Goal: Transaction & Acquisition: Purchase product/service

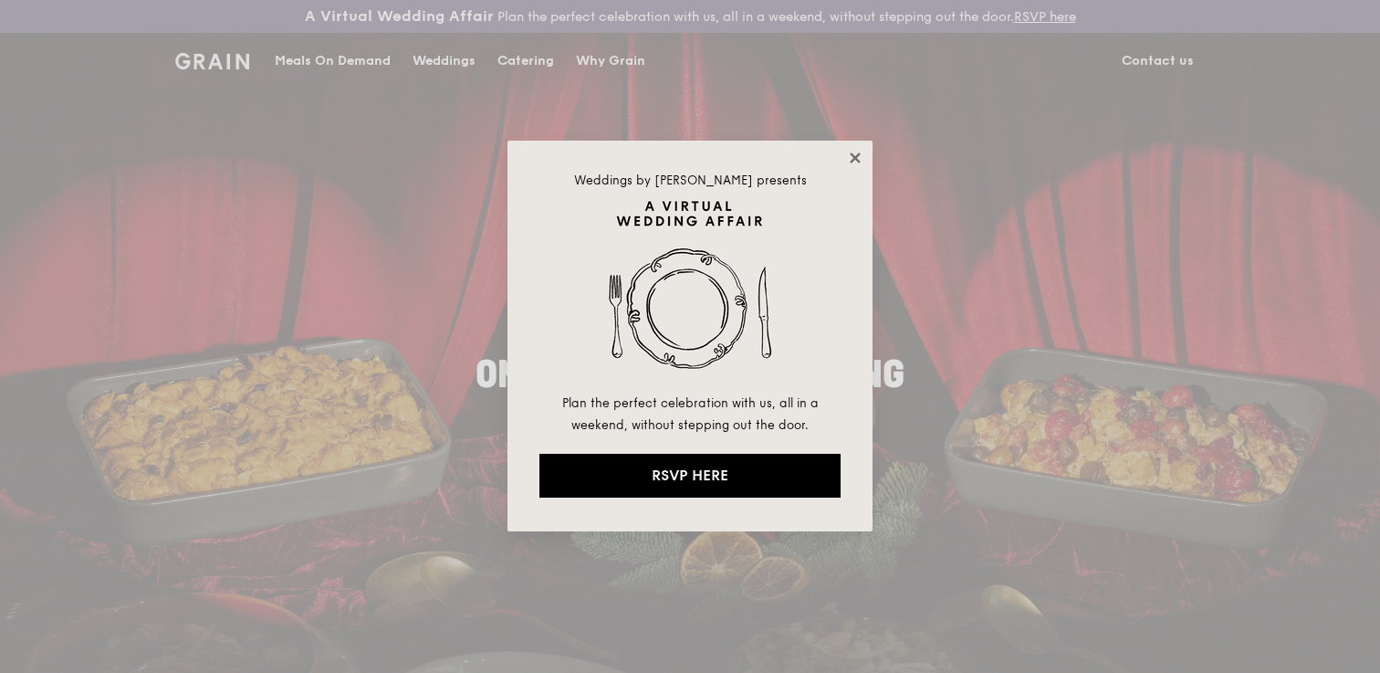
click at [856, 155] on icon at bounding box center [855, 157] width 10 height 10
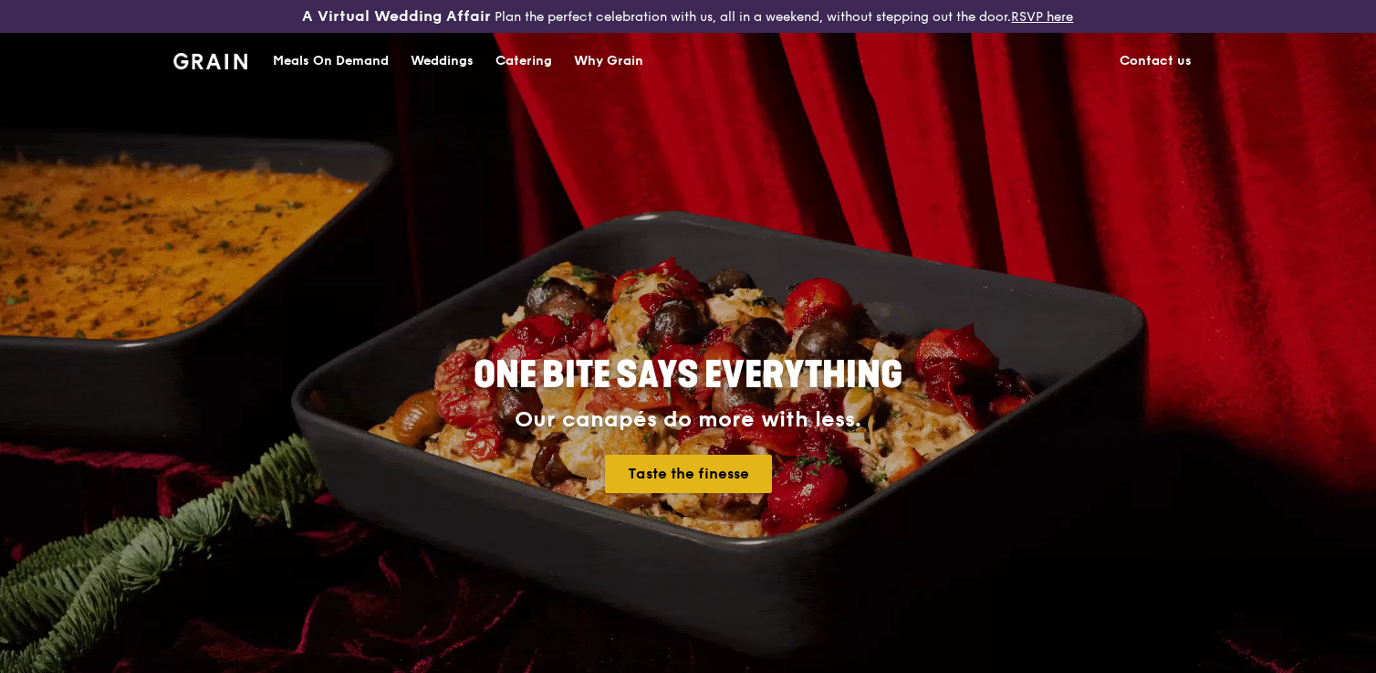
click at [703, 482] on link "Taste the finesse" at bounding box center [688, 474] width 167 height 38
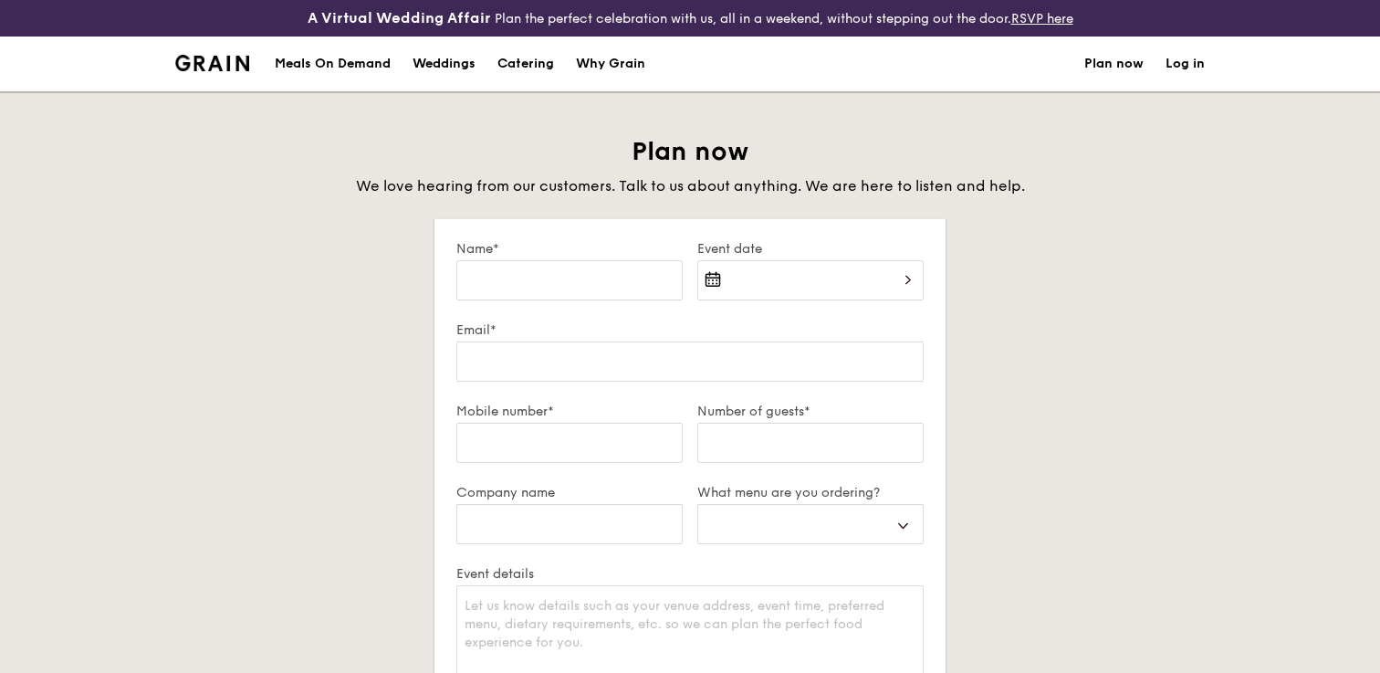
select select
click at [279, 71] on div "Meals On Demand" at bounding box center [333, 64] width 116 height 55
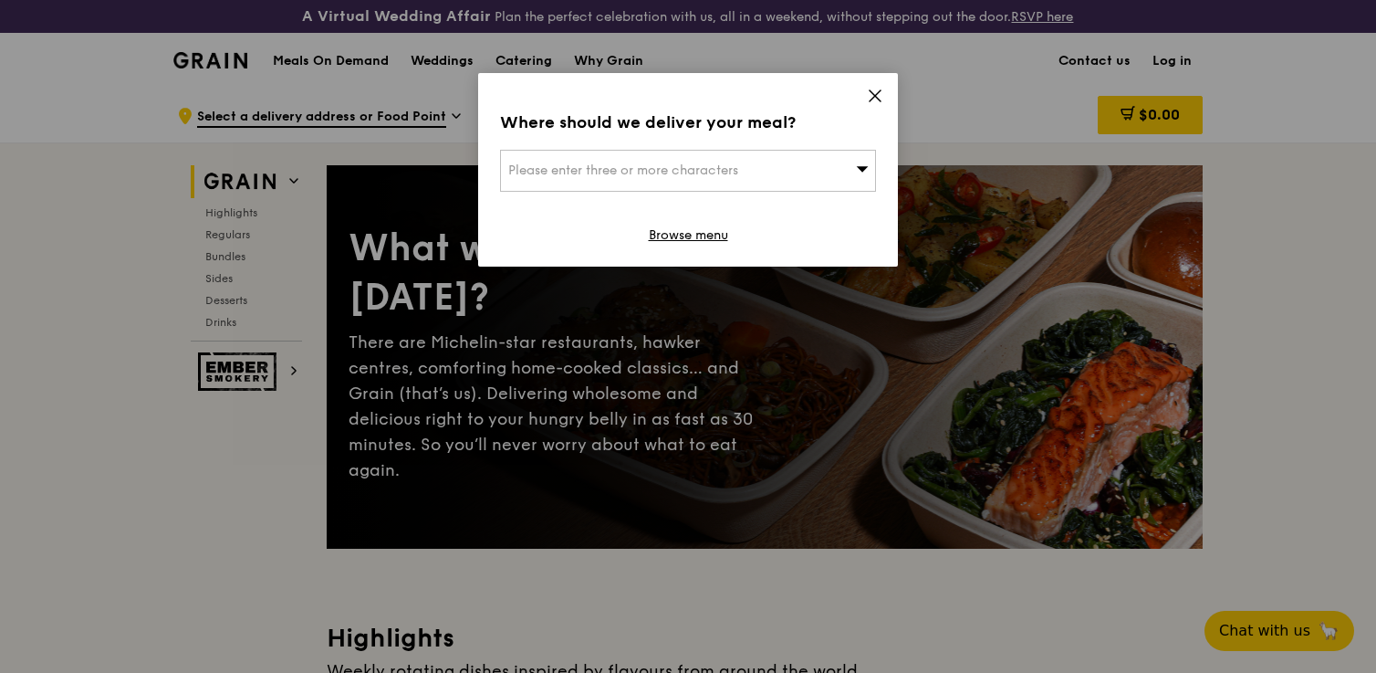
click at [878, 91] on icon at bounding box center [875, 96] width 16 height 16
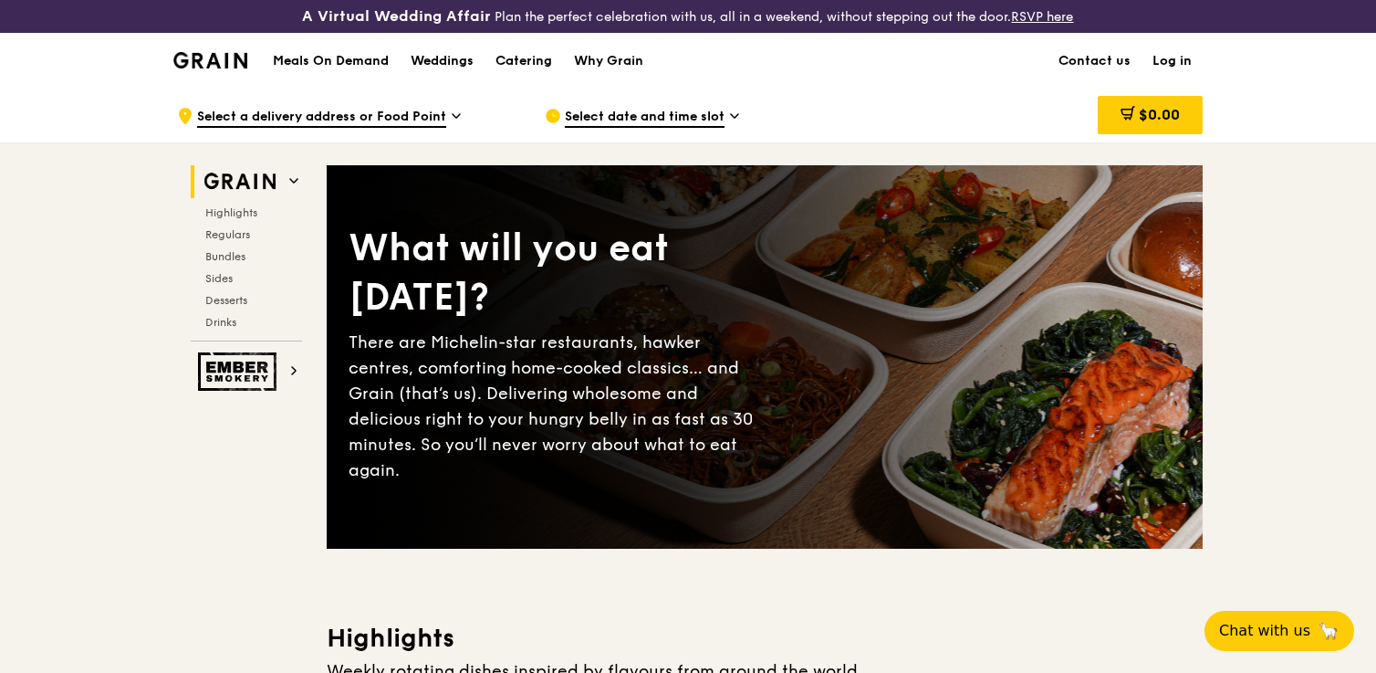
click at [288, 69] on div "Meals On Demand Weddings Catering Why Grain" at bounding box center [458, 61] width 392 height 56
click at [240, 196] on img at bounding box center [240, 181] width 84 height 33
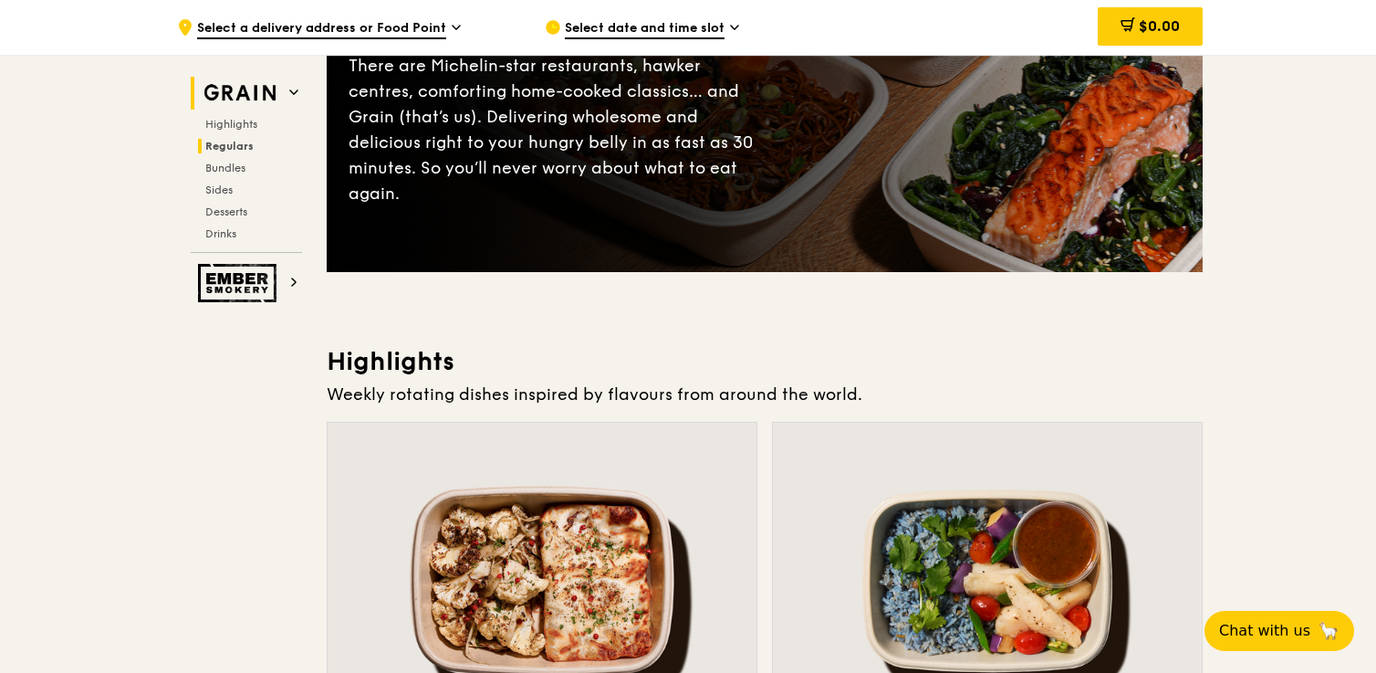
click at [235, 208] on span "Desserts" at bounding box center [226, 211] width 42 height 13
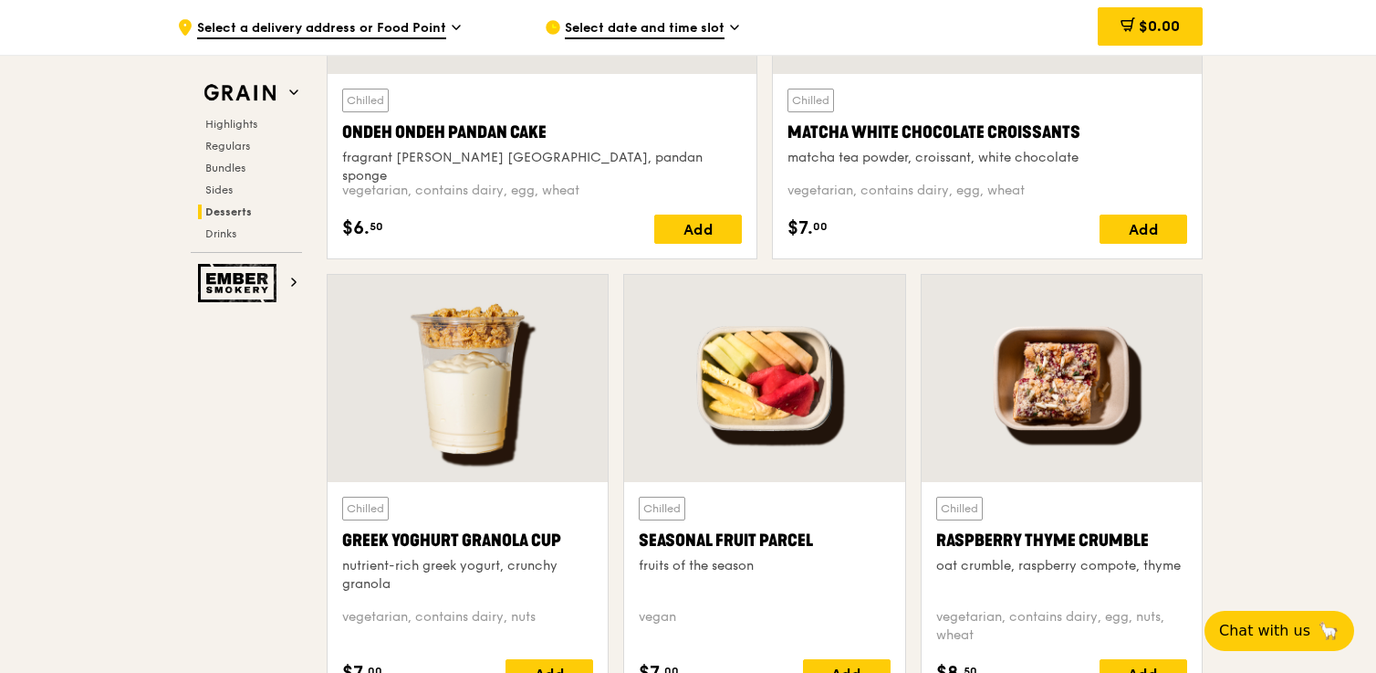
scroll to position [5567, 0]
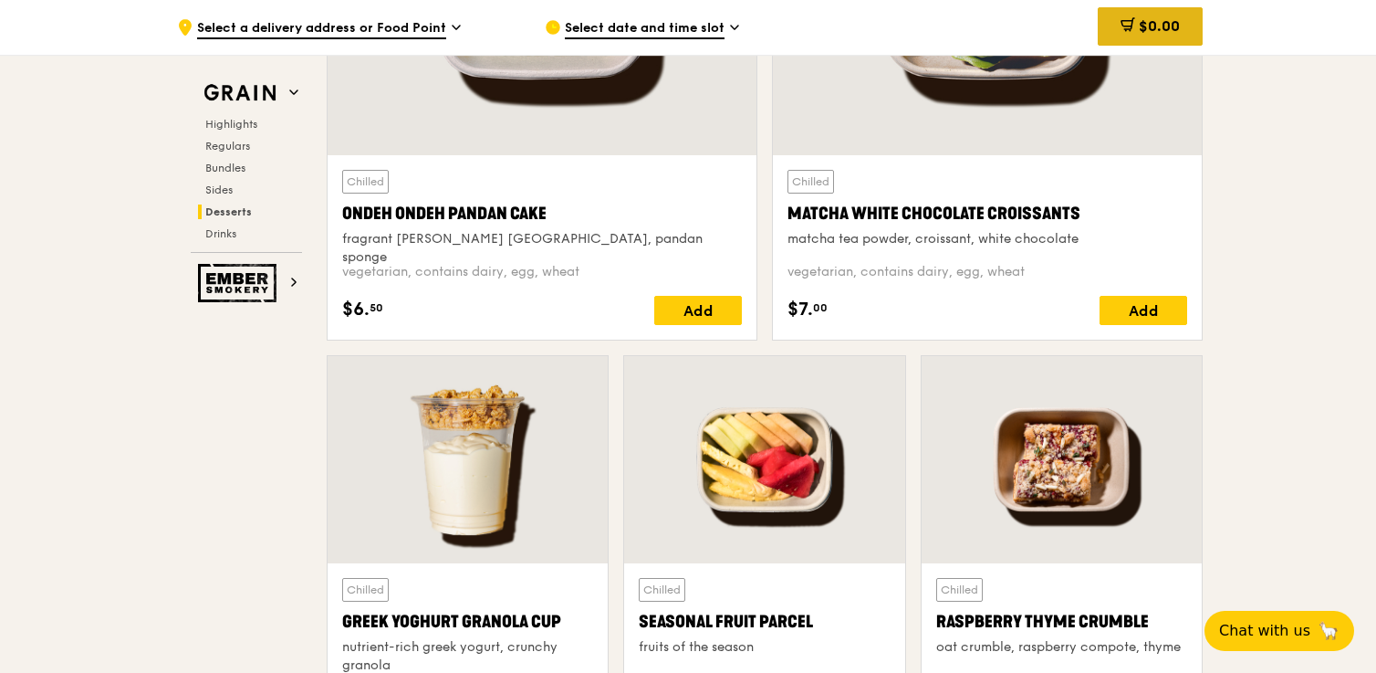
click at [1161, 29] on span "$0.00" at bounding box center [1159, 25] width 41 height 17
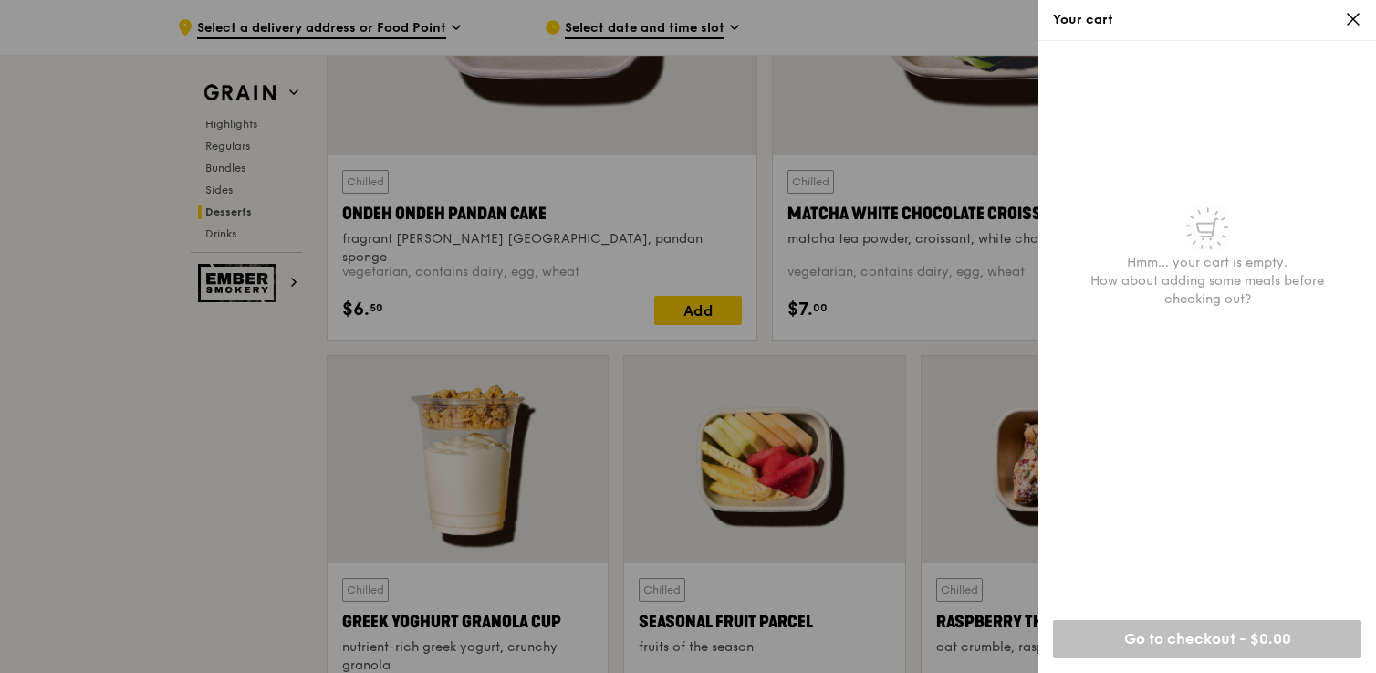
click at [1359, 16] on icon at bounding box center [1353, 19] width 16 height 16
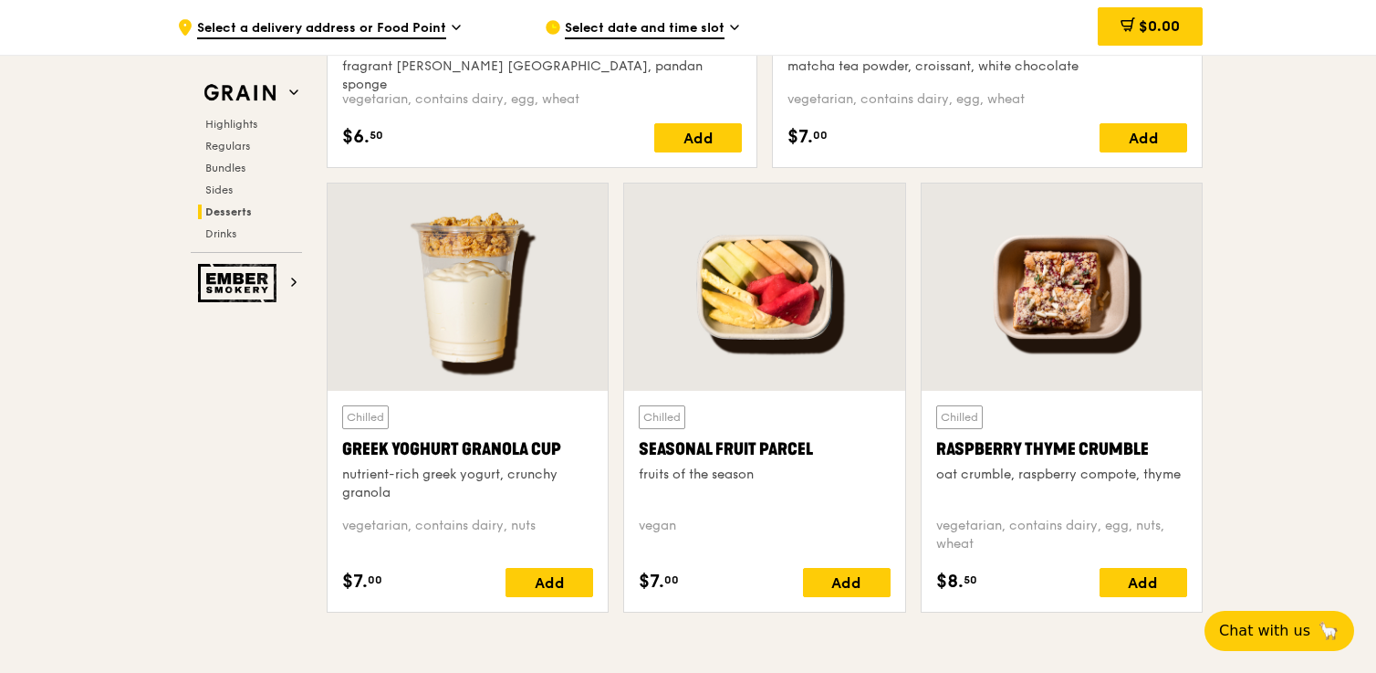
scroll to position [5756, 0]
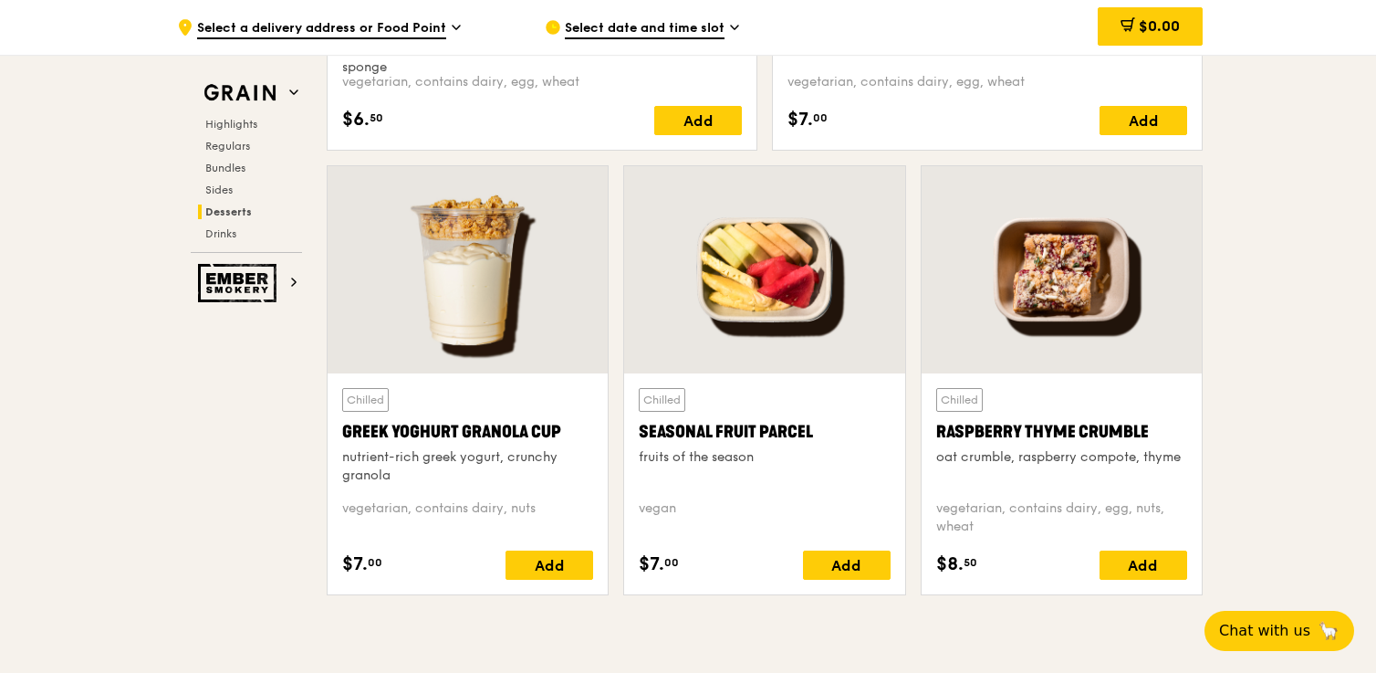
click at [780, 320] on div at bounding box center [764, 269] width 280 height 207
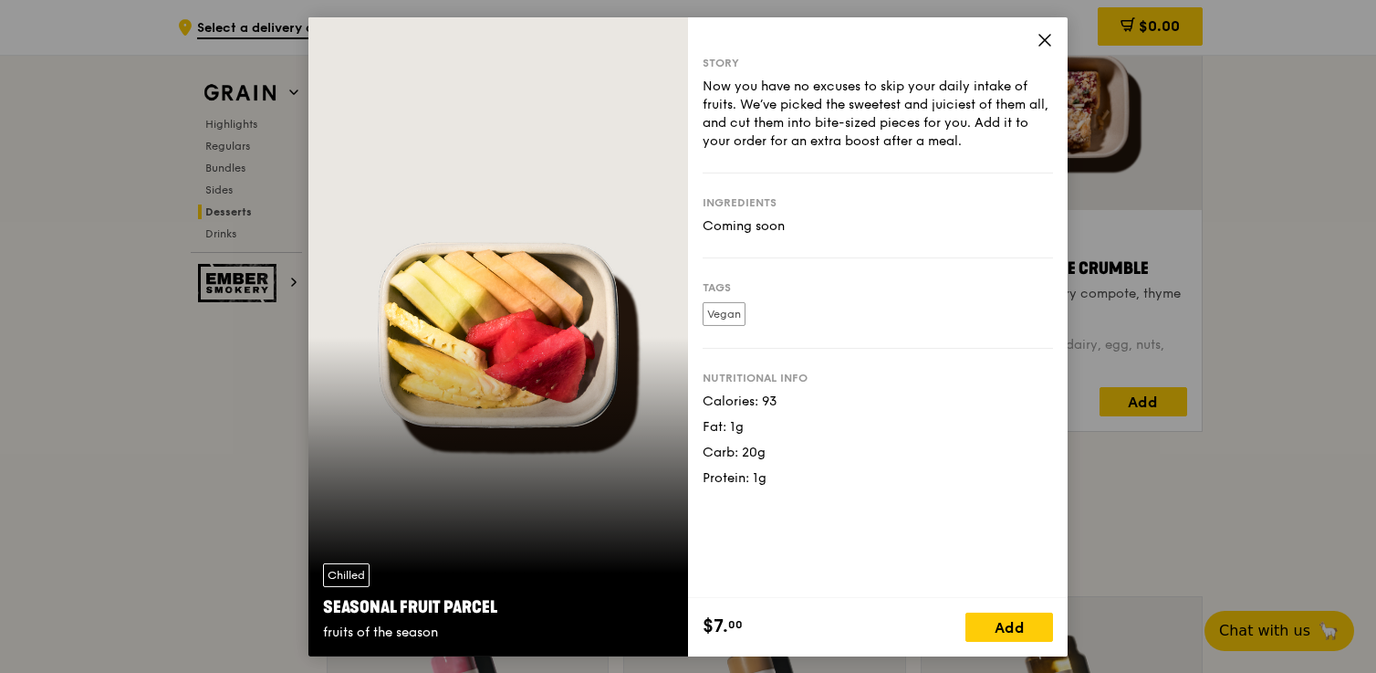
scroll to position [5924, 0]
click at [1042, 30] on div "Story Now you have no excuses to skip your daily intake of fruits. We’ve picked…" at bounding box center [878, 306] width 380 height 580
drag, startPoint x: 1046, startPoint y: 35, endPoint x: 969, endPoint y: 71, distance: 84.9
click at [1046, 35] on icon at bounding box center [1045, 39] width 16 height 16
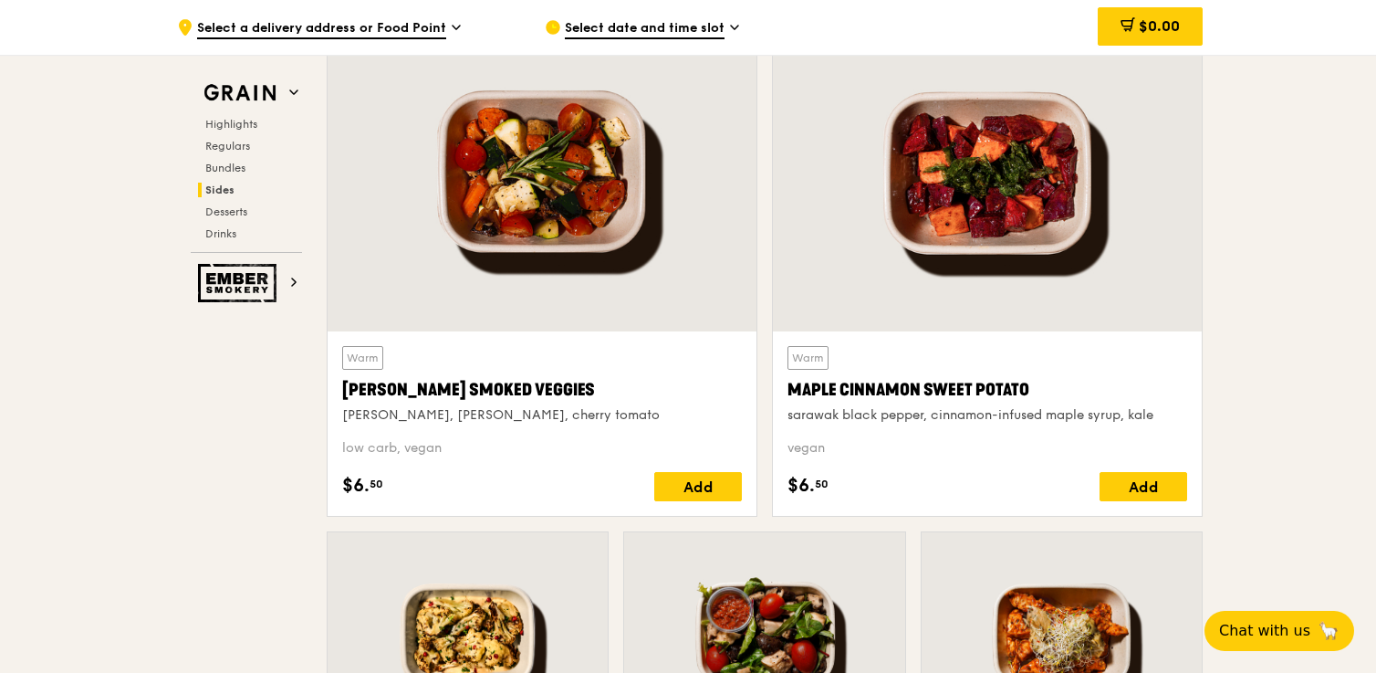
scroll to position [4217, 0]
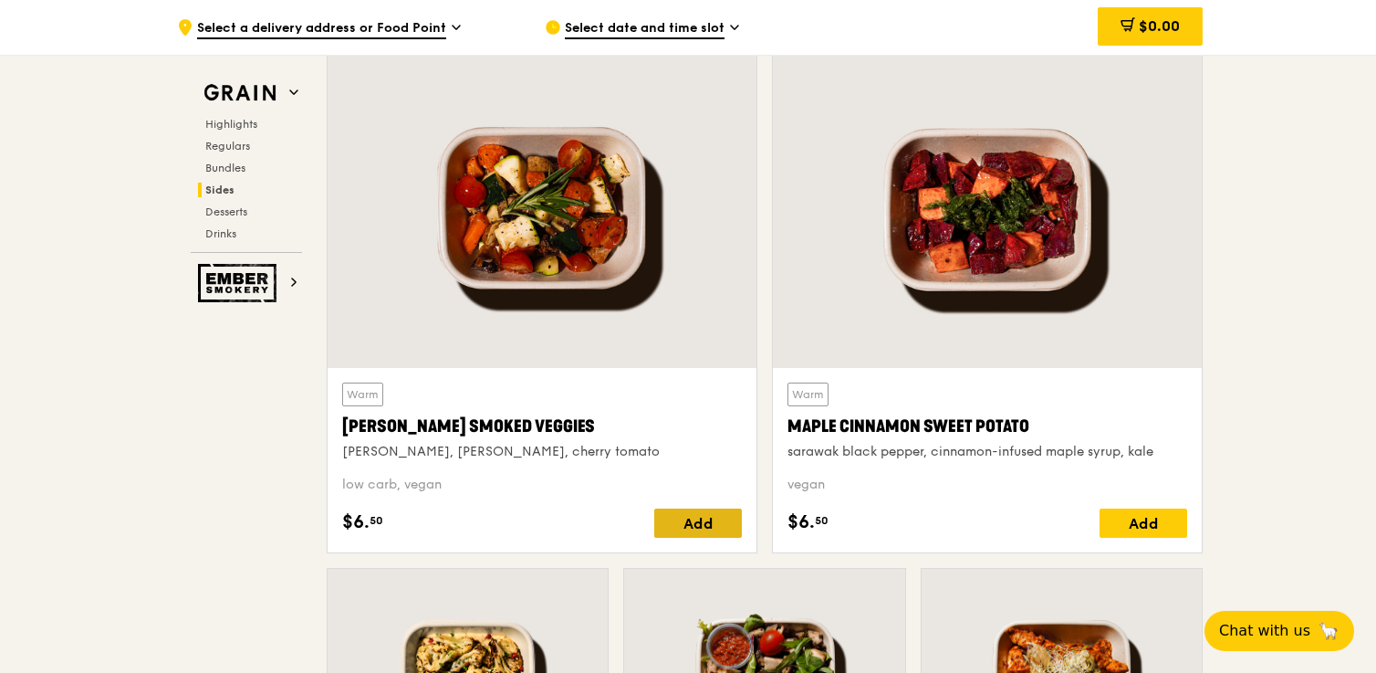
click at [713, 521] on div "Add" at bounding box center [698, 522] width 88 height 29
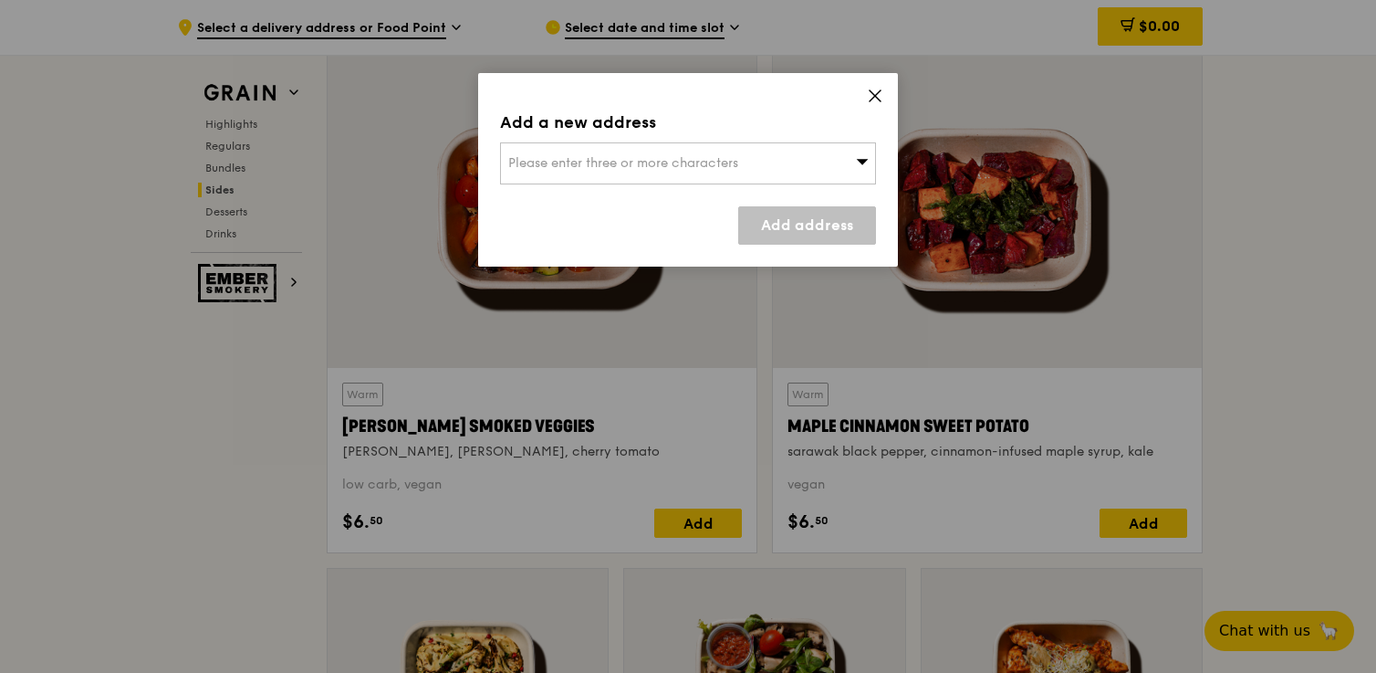
click at [779, 161] on div "Please enter three or more characters" at bounding box center [688, 163] width 376 height 42
click at [678, 207] on li "Please enter 3 or more characters" at bounding box center [688, 199] width 374 height 33
drag, startPoint x: 652, startPoint y: 201, endPoint x: 691, endPoint y: 182, distance: 43.7
click at [651, 201] on li "Please enter 3 or more characters" at bounding box center [688, 199] width 374 height 33
click at [872, 94] on icon at bounding box center [875, 96] width 16 height 16
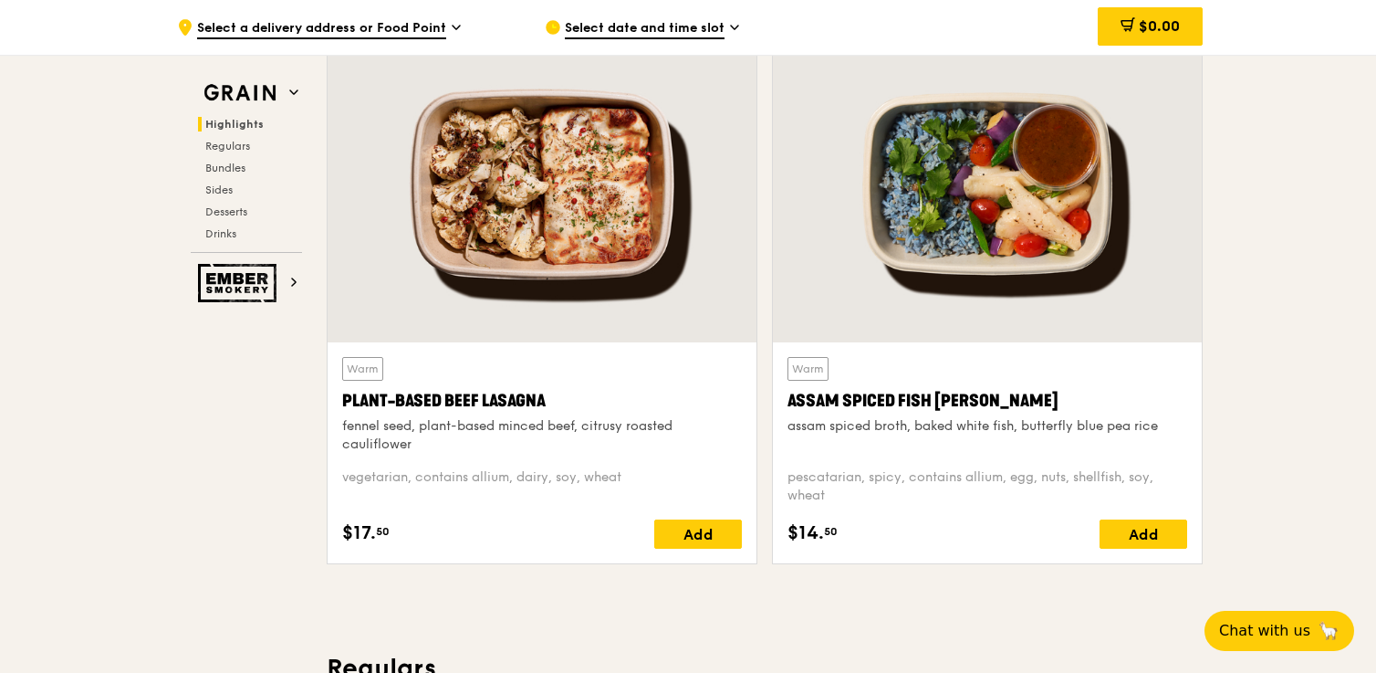
scroll to position [683, 0]
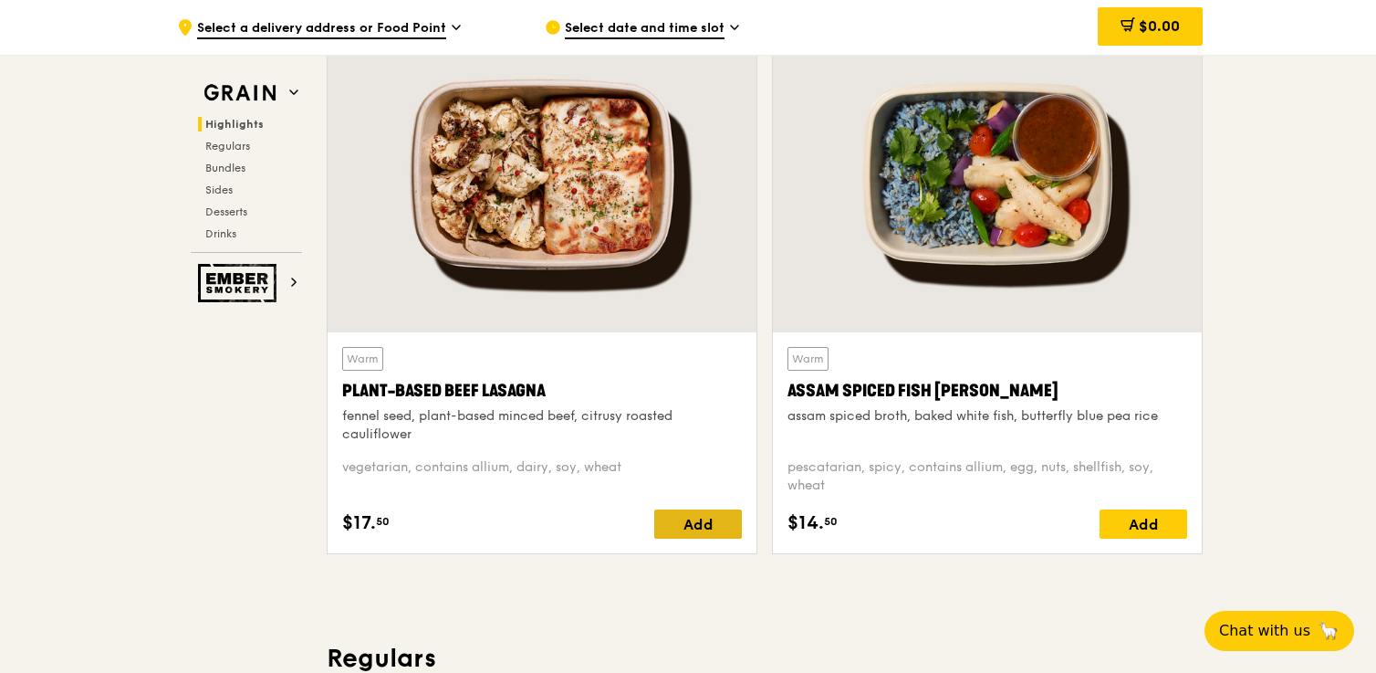
click at [681, 521] on div "Add" at bounding box center [698, 523] width 88 height 29
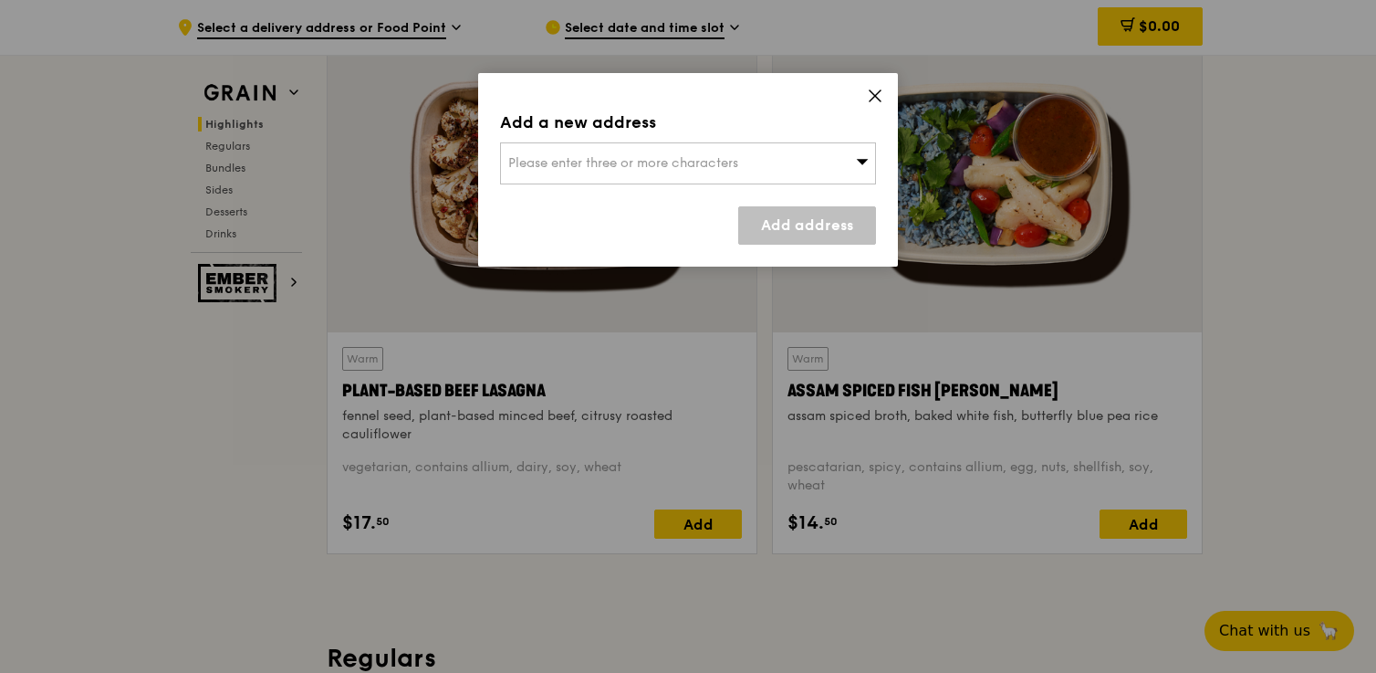
click at [621, 166] on span "Please enter three or more characters" at bounding box center [623, 163] width 230 height 16
click at [608, 204] on li "Please enter 3 or more characters" at bounding box center [688, 199] width 374 height 33
click at [595, 150] on input "search" at bounding box center [688, 163] width 374 height 40
click at [625, 157] on input "search" at bounding box center [688, 163] width 374 height 40
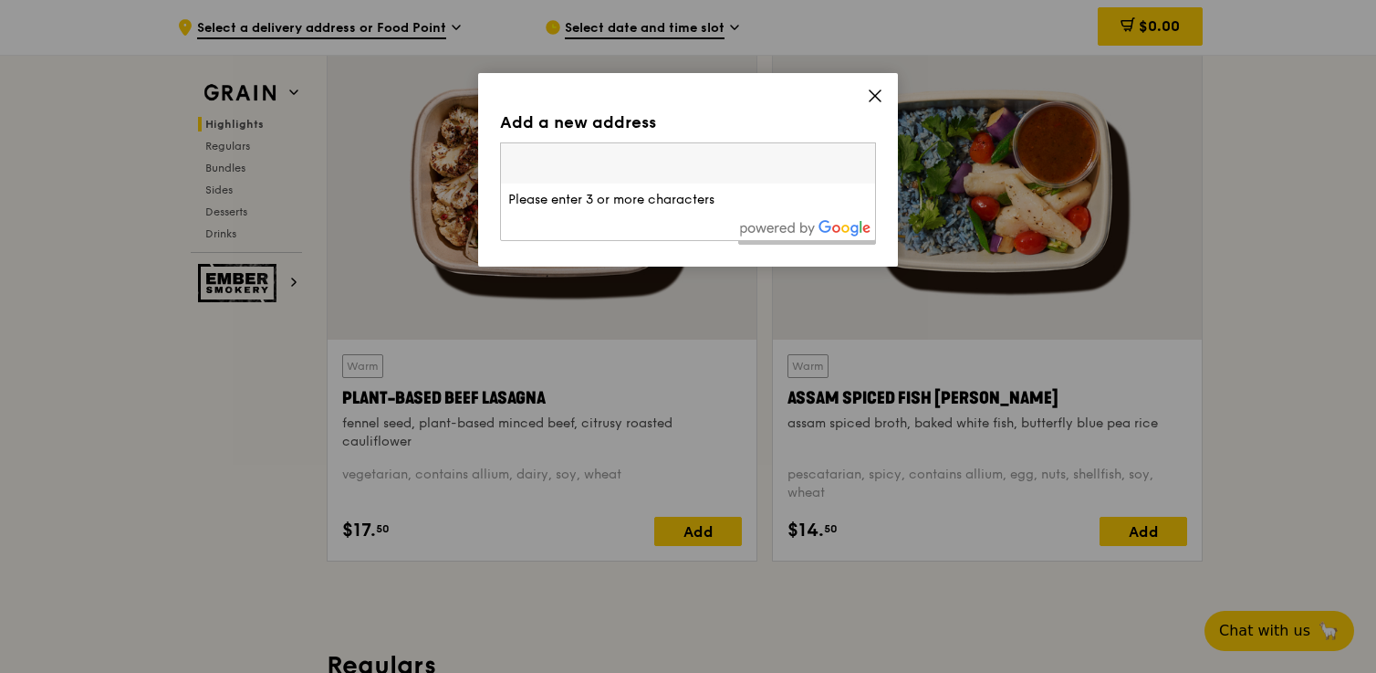
click at [646, 180] on input "search" at bounding box center [688, 163] width 374 height 40
drag, startPoint x: 646, startPoint y: 180, endPoint x: 729, endPoint y: 138, distance: 93.1
click at [646, 180] on input "search" at bounding box center [688, 163] width 374 height 40
click at [869, 92] on icon at bounding box center [875, 96] width 16 height 16
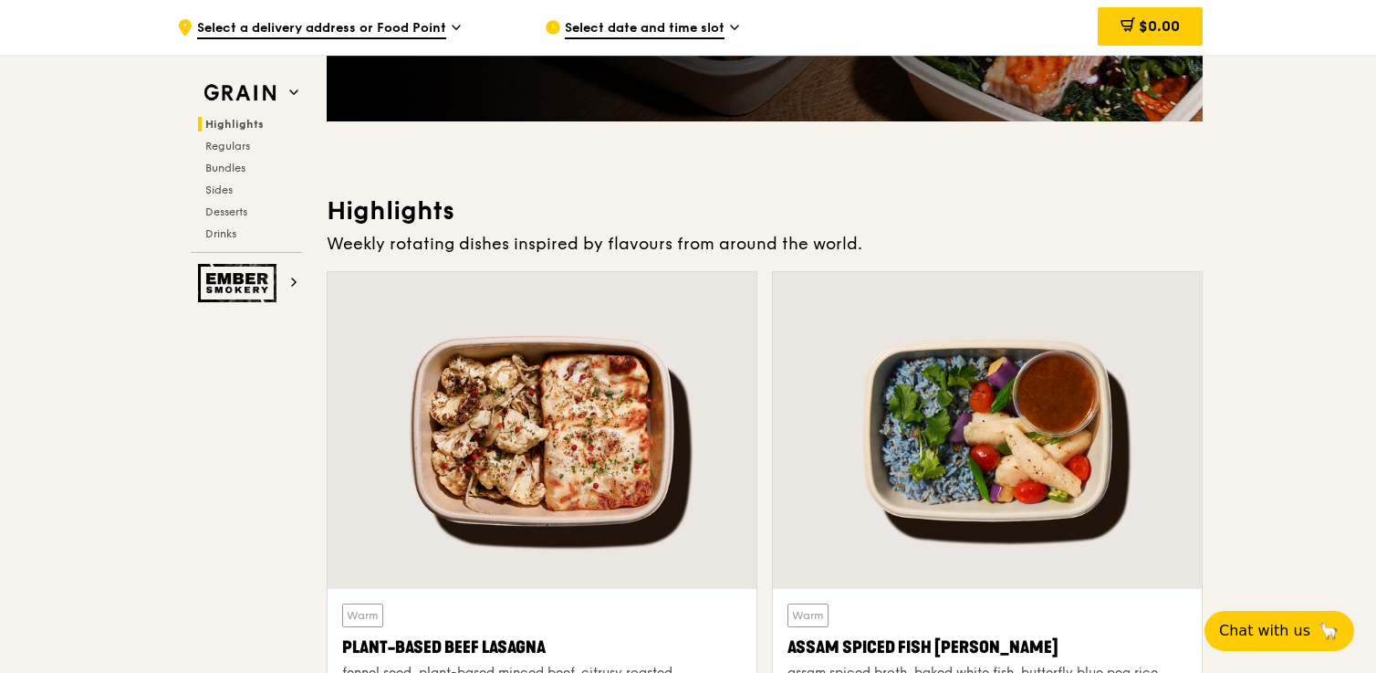
scroll to position [651, 0]
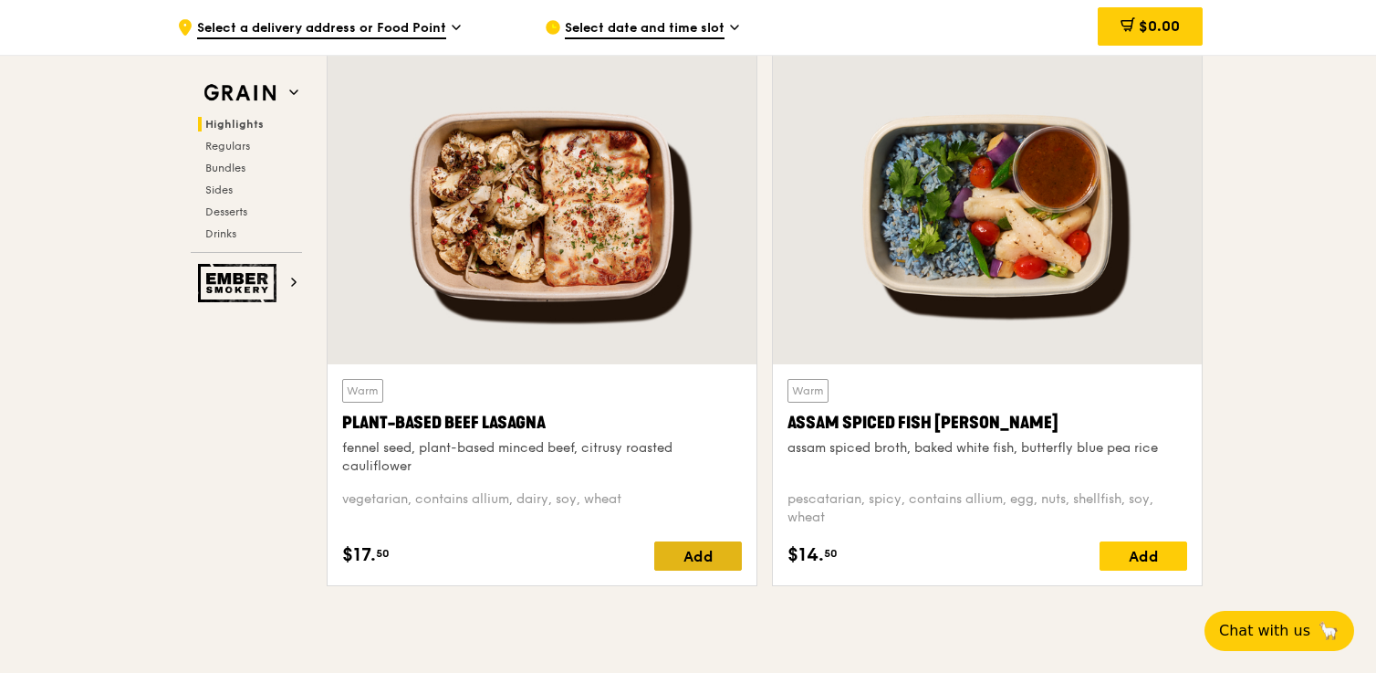
click at [727, 553] on div "Add" at bounding box center [698, 555] width 88 height 29
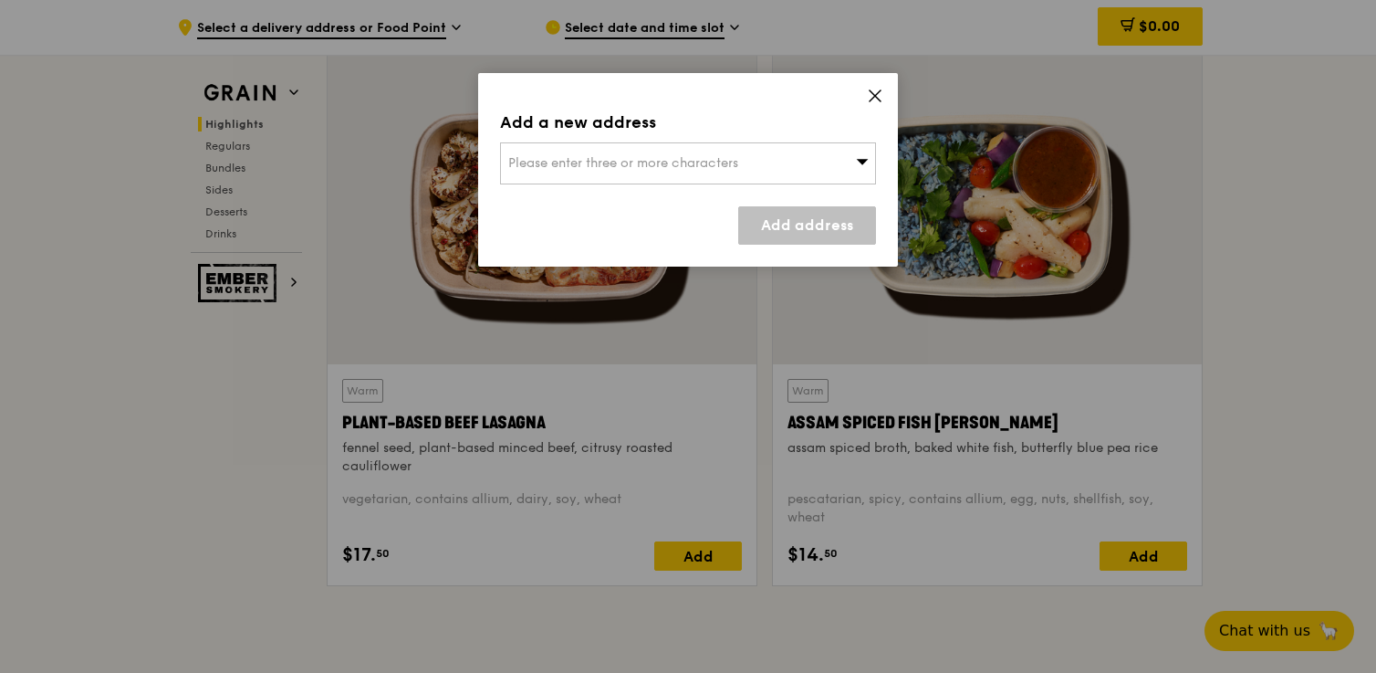
click at [629, 172] on div "Please enter three or more characters" at bounding box center [688, 163] width 376 height 42
type input "s"
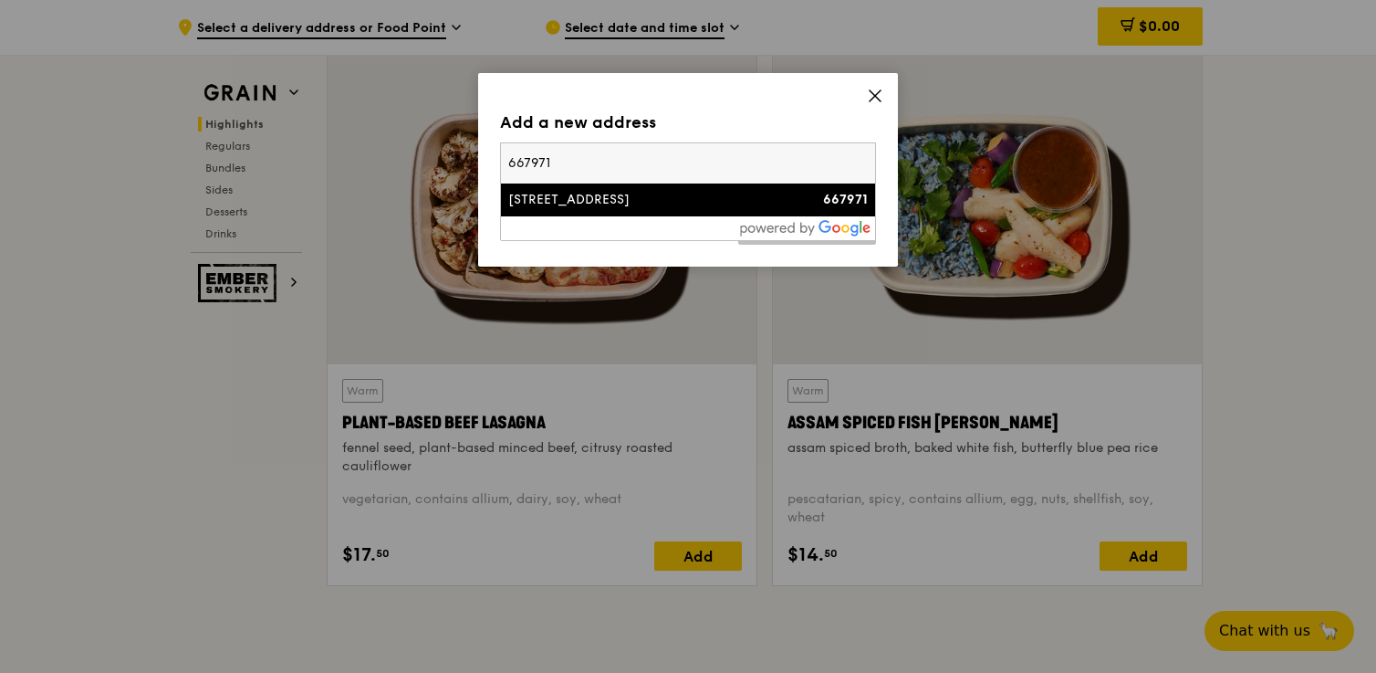
type input "667971"
click at [640, 196] on div "8 Hillview Rise, Midwood" at bounding box center [643, 200] width 270 height 18
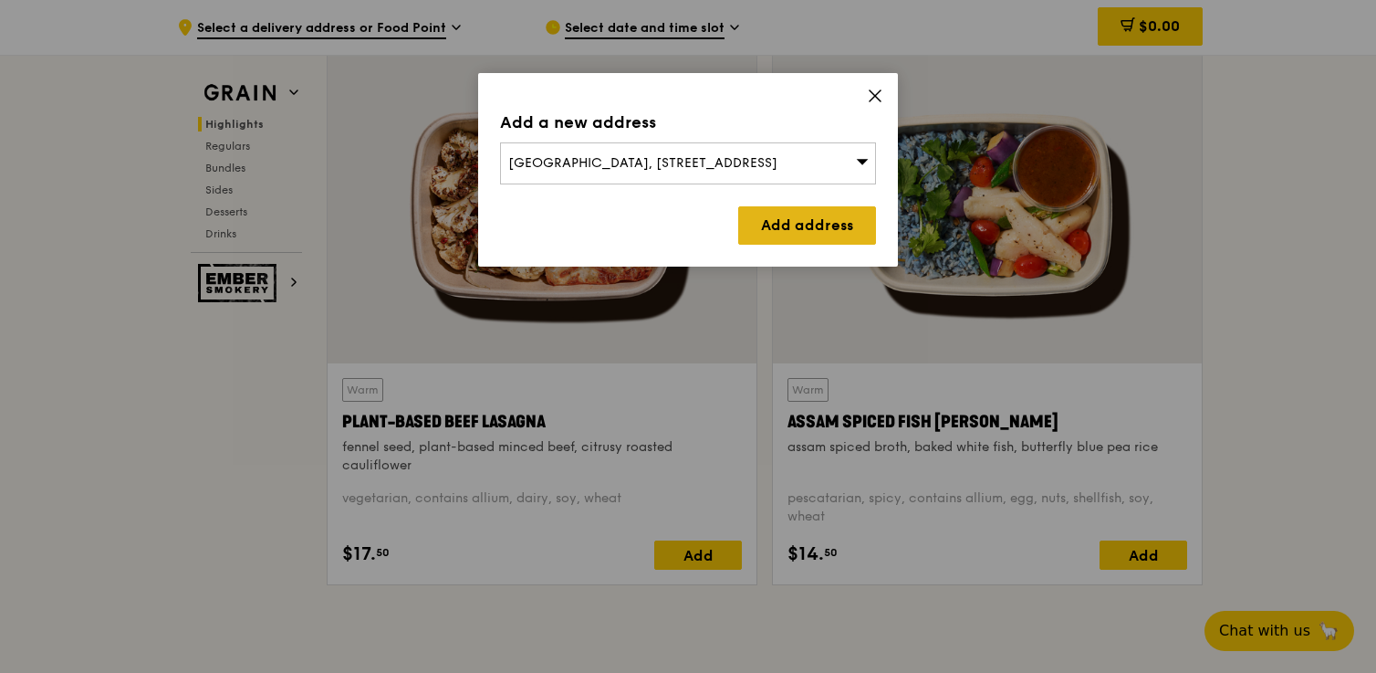
click at [776, 226] on link "Add address" at bounding box center [807, 225] width 138 height 38
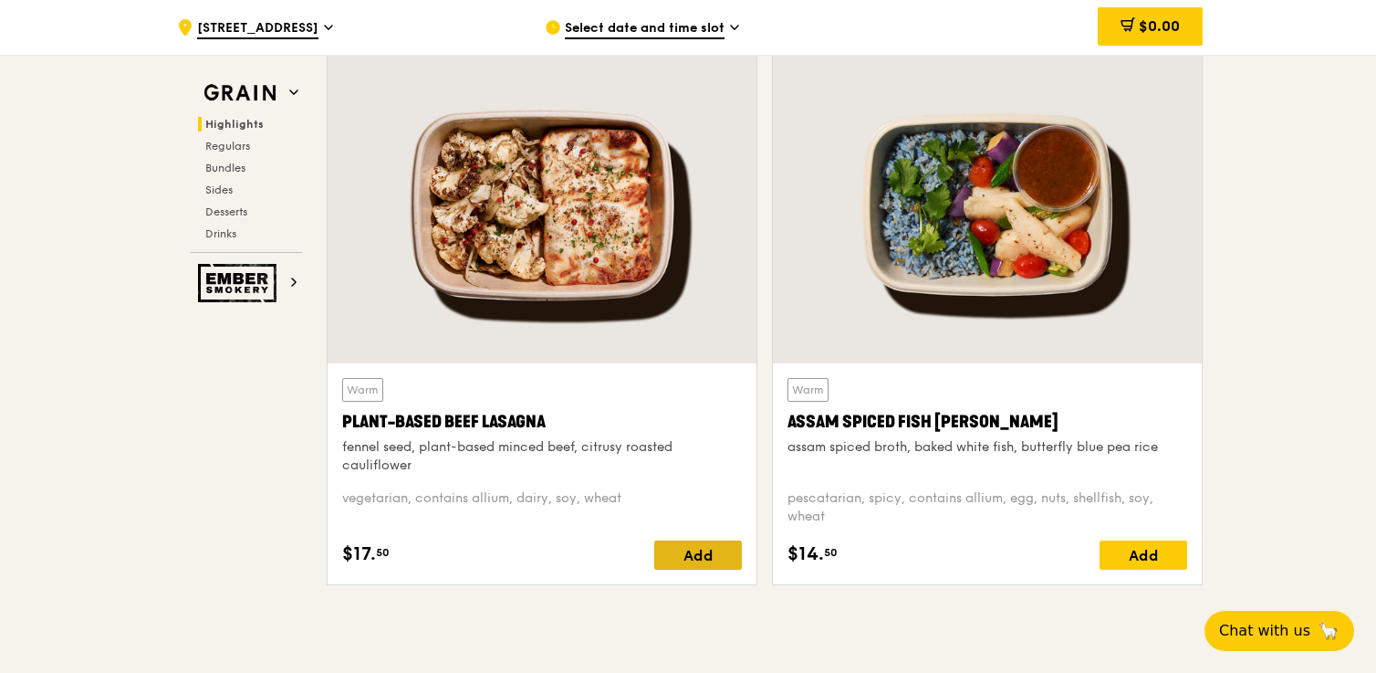
click at [705, 548] on div "Add" at bounding box center [698, 554] width 88 height 29
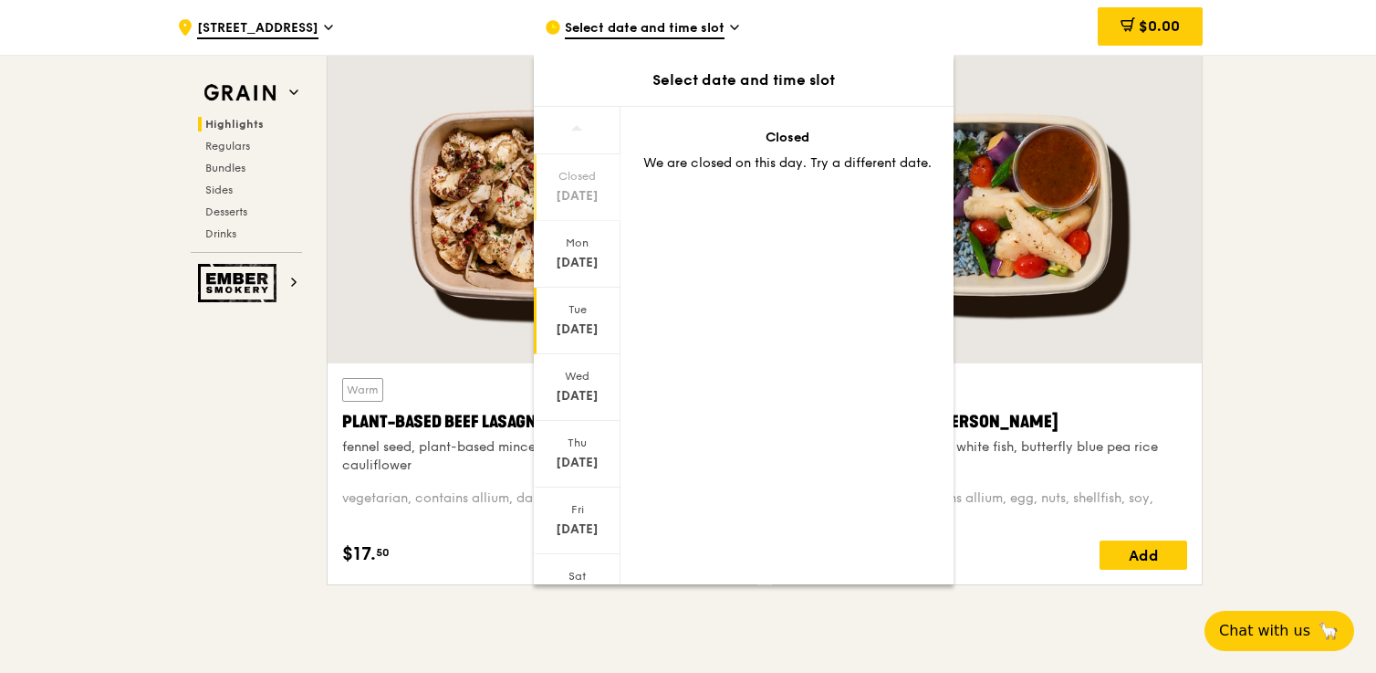
click at [578, 303] on div "Tue" at bounding box center [577, 309] width 81 height 15
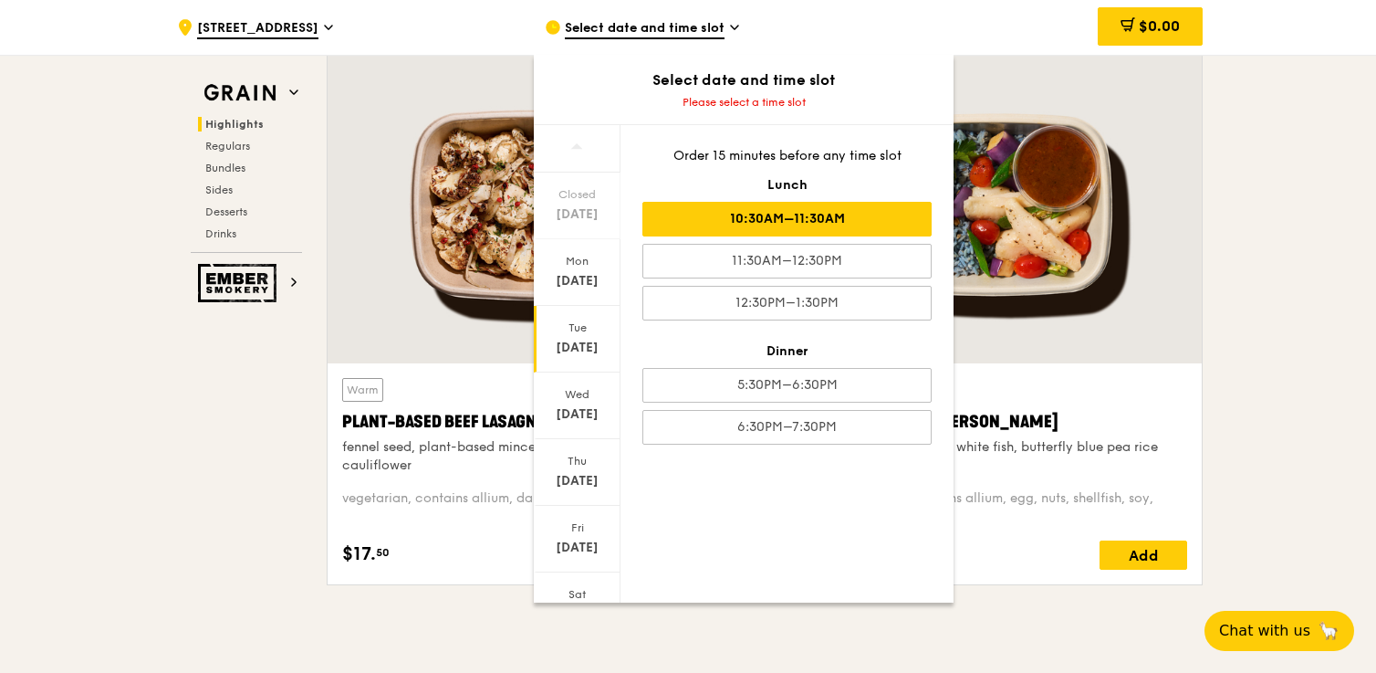
click at [866, 204] on div "10:30AM–11:30AM" at bounding box center [787, 219] width 289 height 35
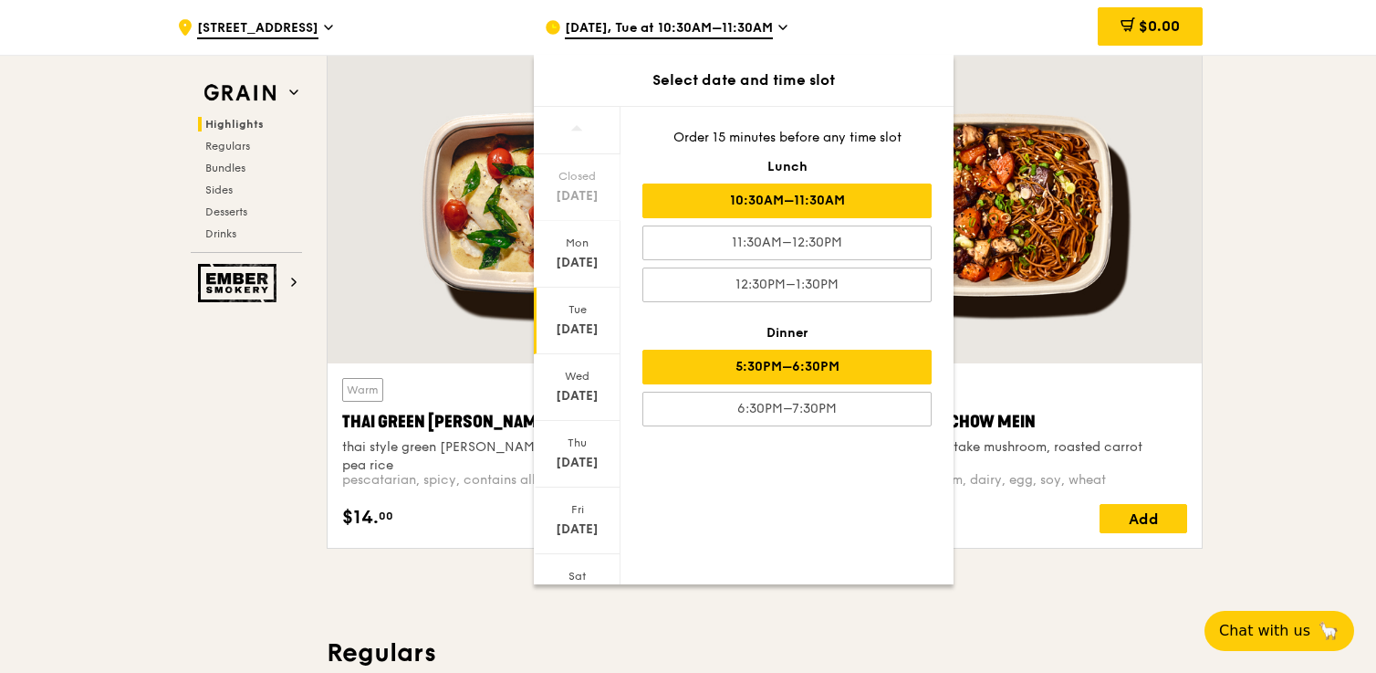
click at [862, 362] on div "5:30PM–6:30PM" at bounding box center [787, 367] width 289 height 35
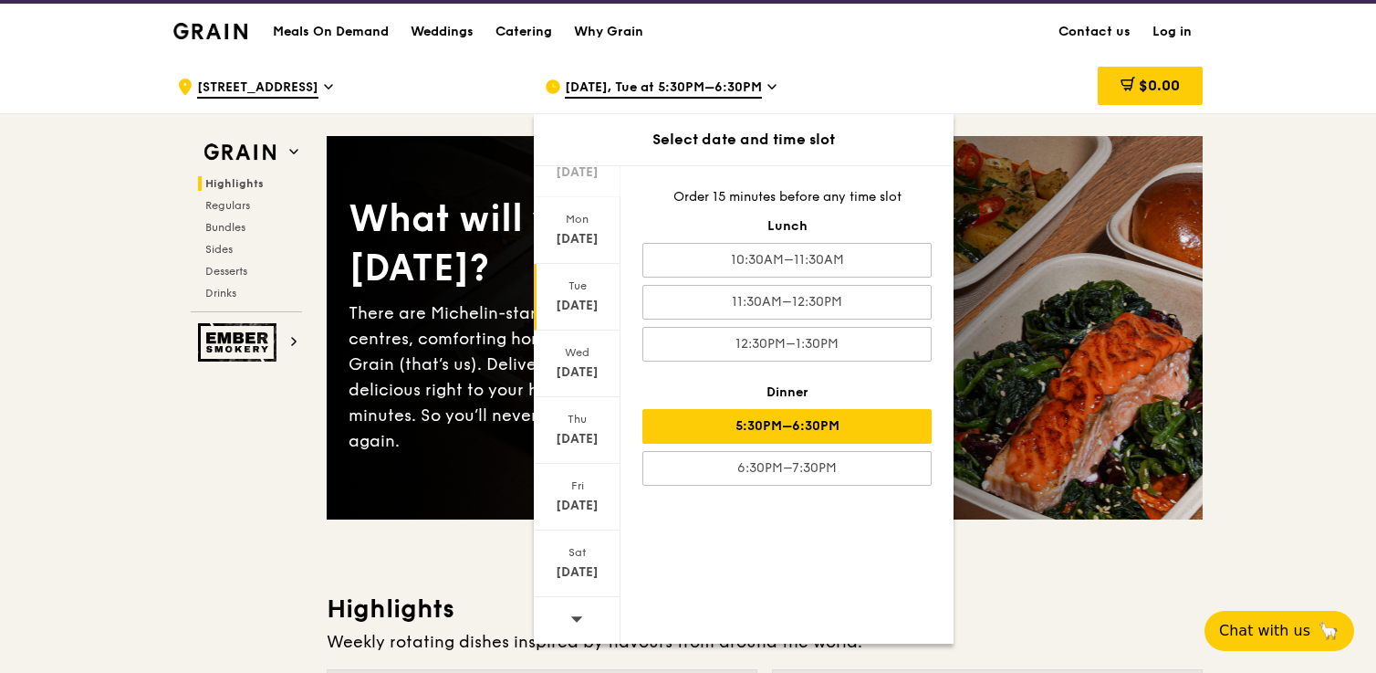
scroll to position [0, 0]
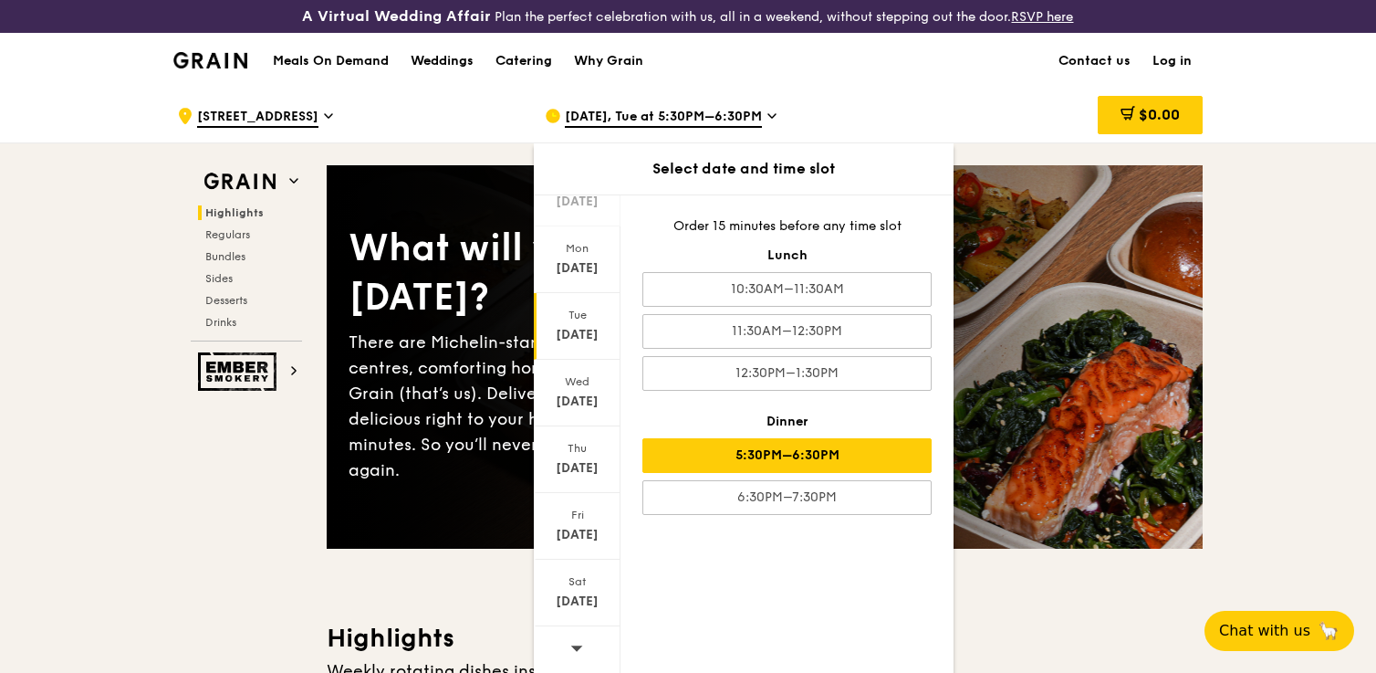
click at [840, 121] on div "Oct 7, Tue at 5:30PM–6:30PM" at bounding box center [714, 116] width 339 height 55
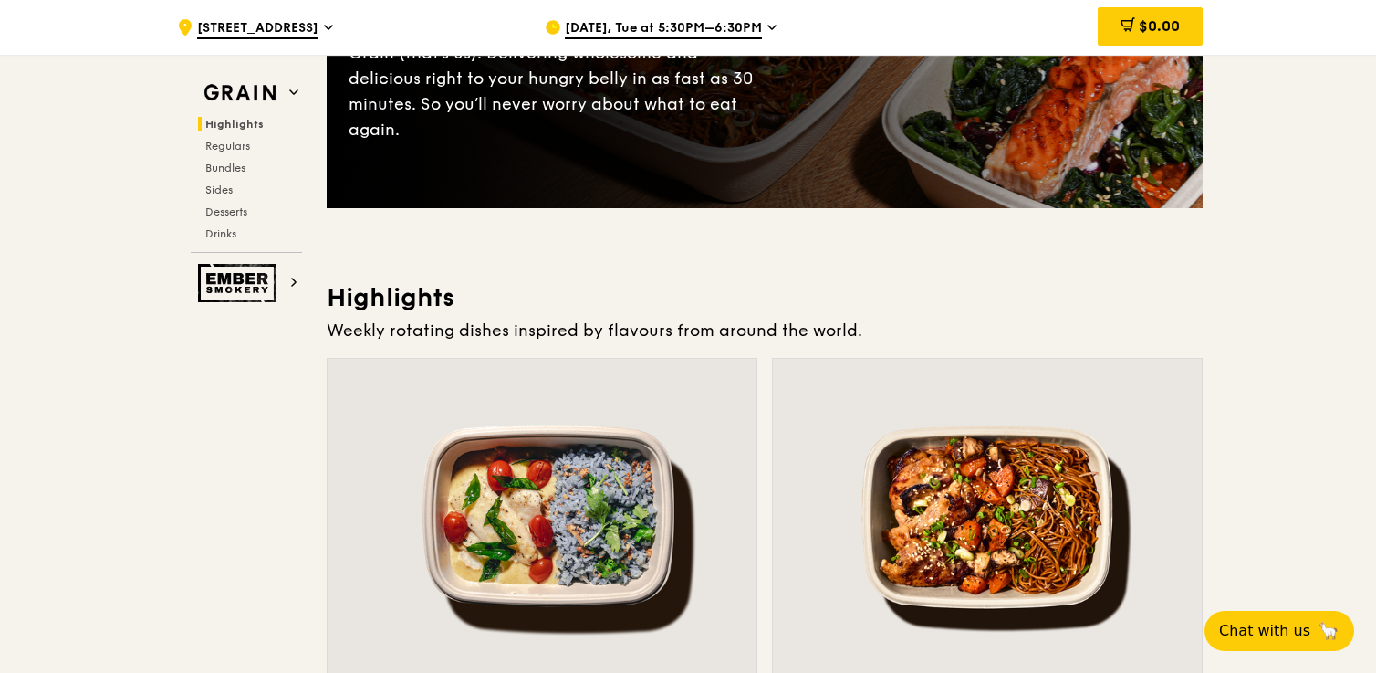
scroll to position [664, 0]
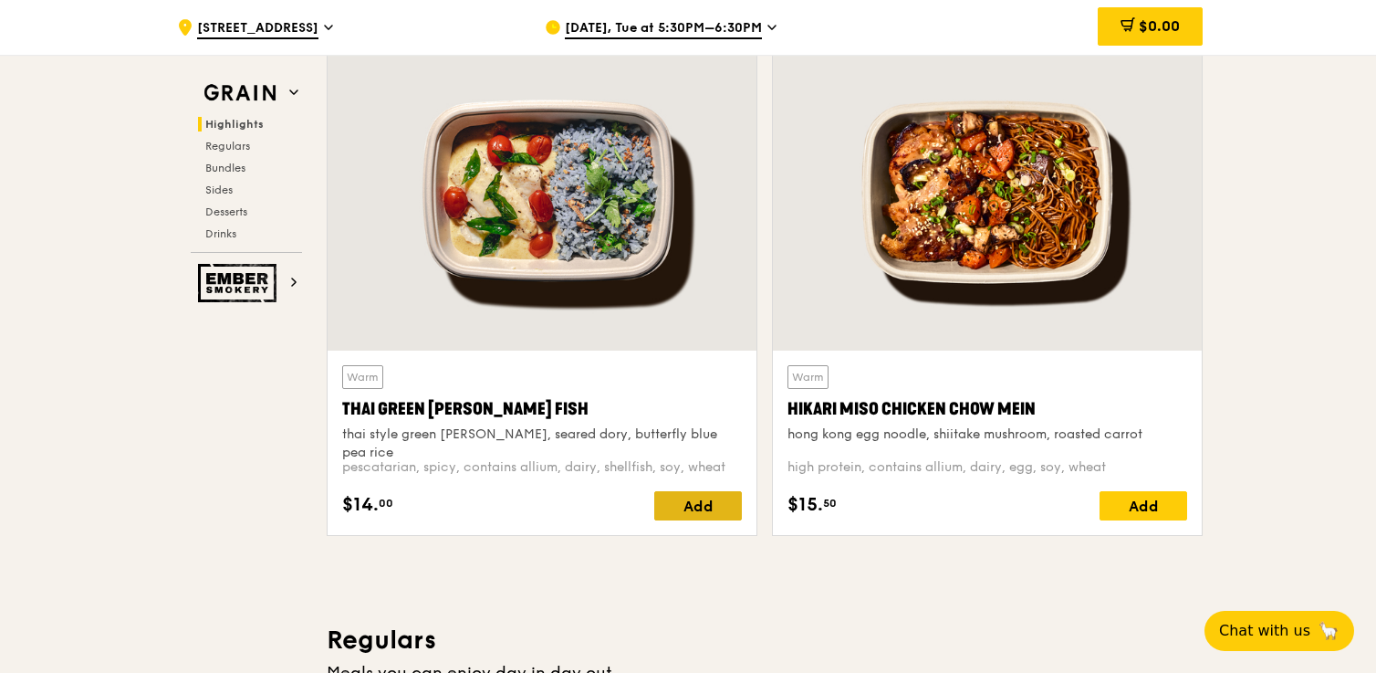
click at [711, 513] on div "Add" at bounding box center [698, 505] width 88 height 29
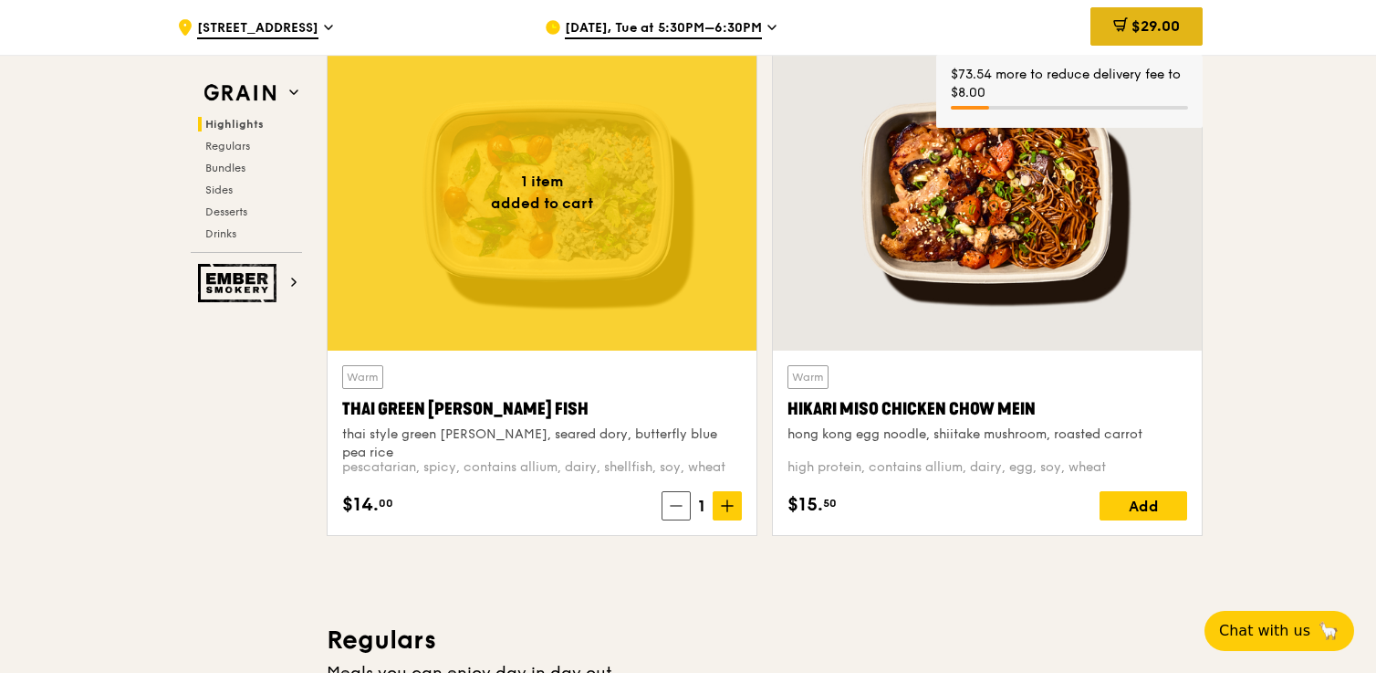
click at [1140, 44] on div "$29.00" at bounding box center [1147, 26] width 112 height 38
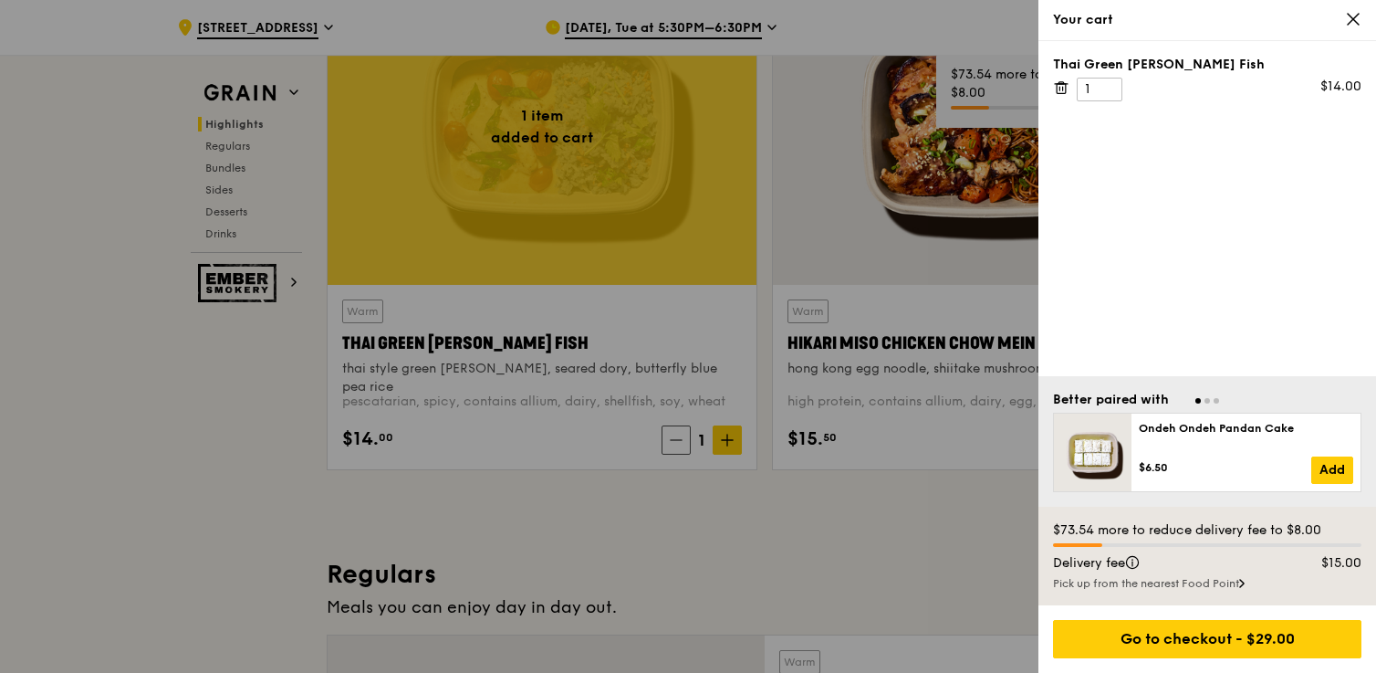
scroll to position [764, 0]
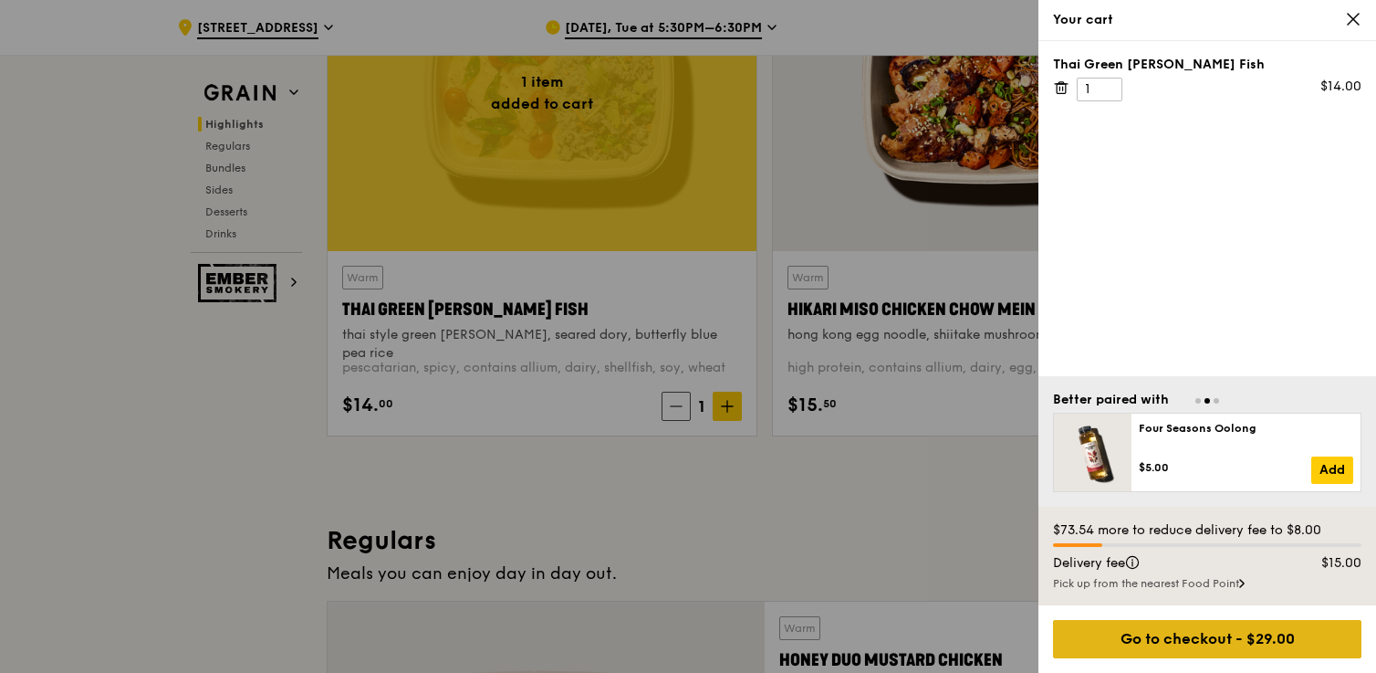
click at [1240, 623] on div "Go to checkout - $29.00" at bounding box center [1207, 639] width 308 height 38
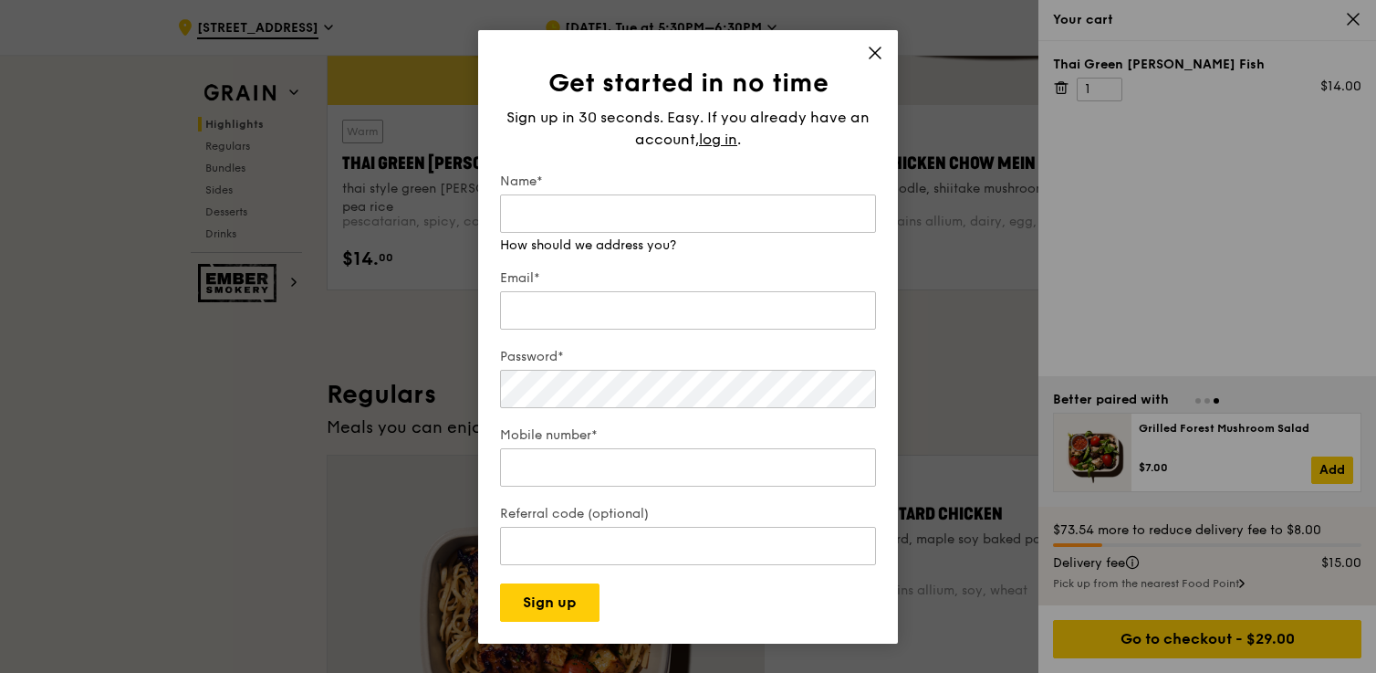
scroll to position [917, 0]
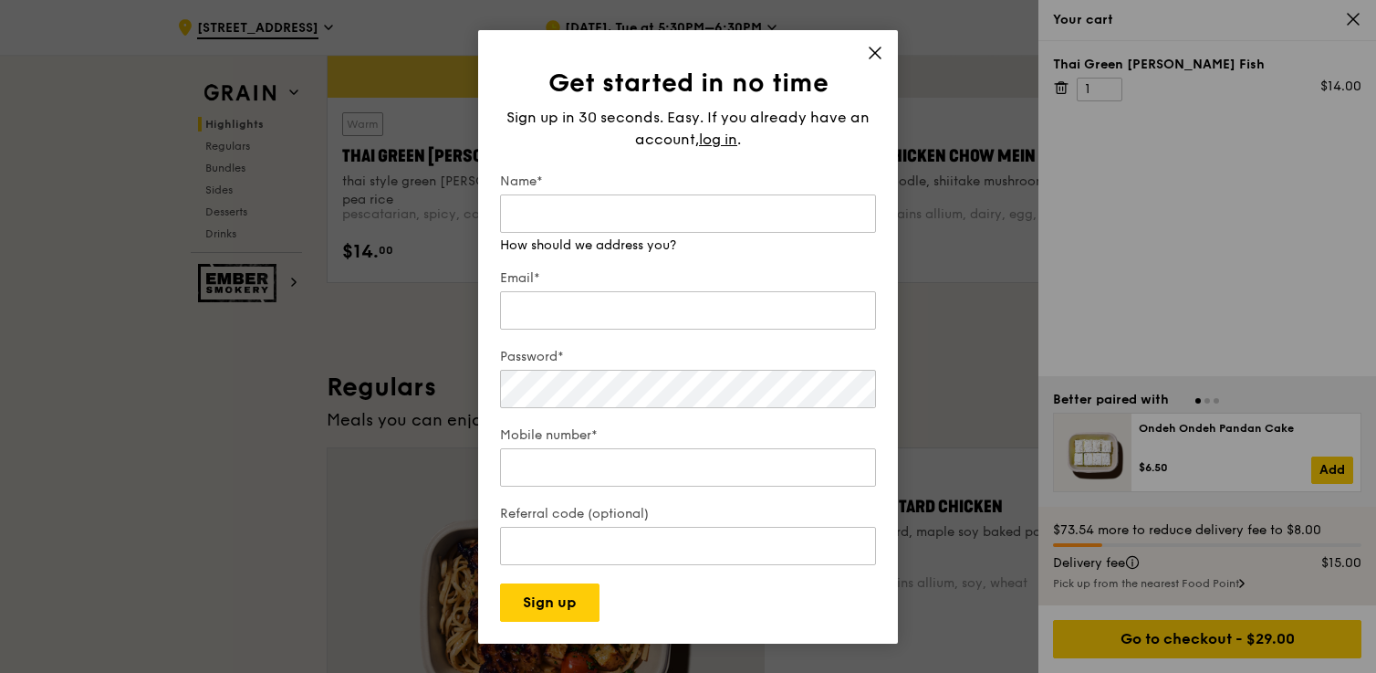
click at [880, 52] on div "Get started in no time Sign up in 30 seconds. Easy. If you already have an acco…" at bounding box center [688, 336] width 420 height 613
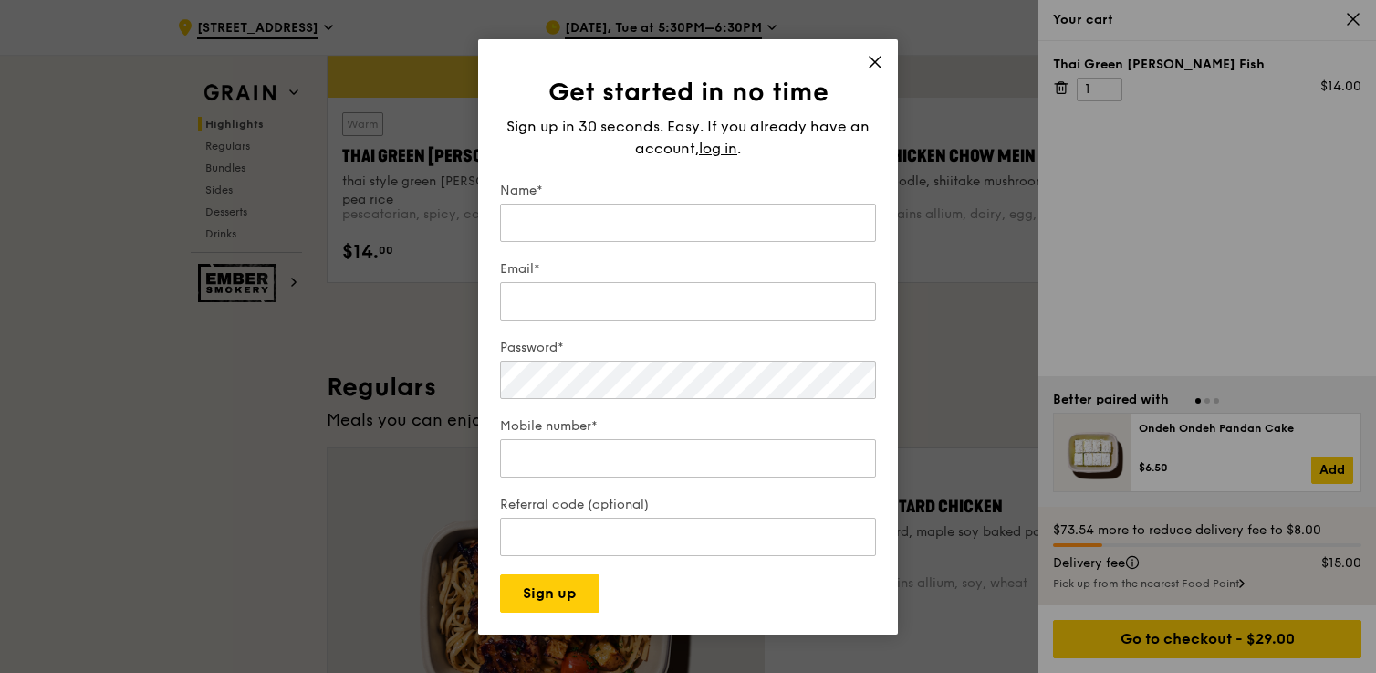
click at [871, 54] on icon at bounding box center [875, 62] width 16 height 16
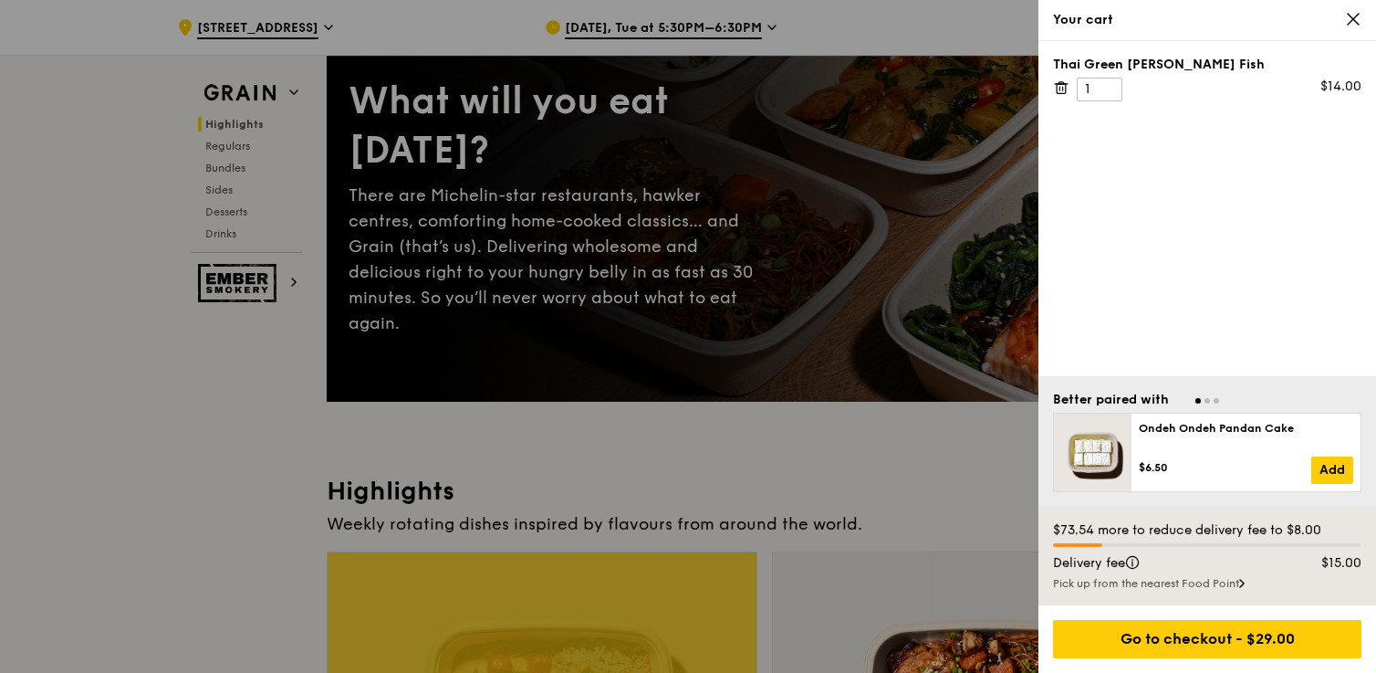
scroll to position [0, 0]
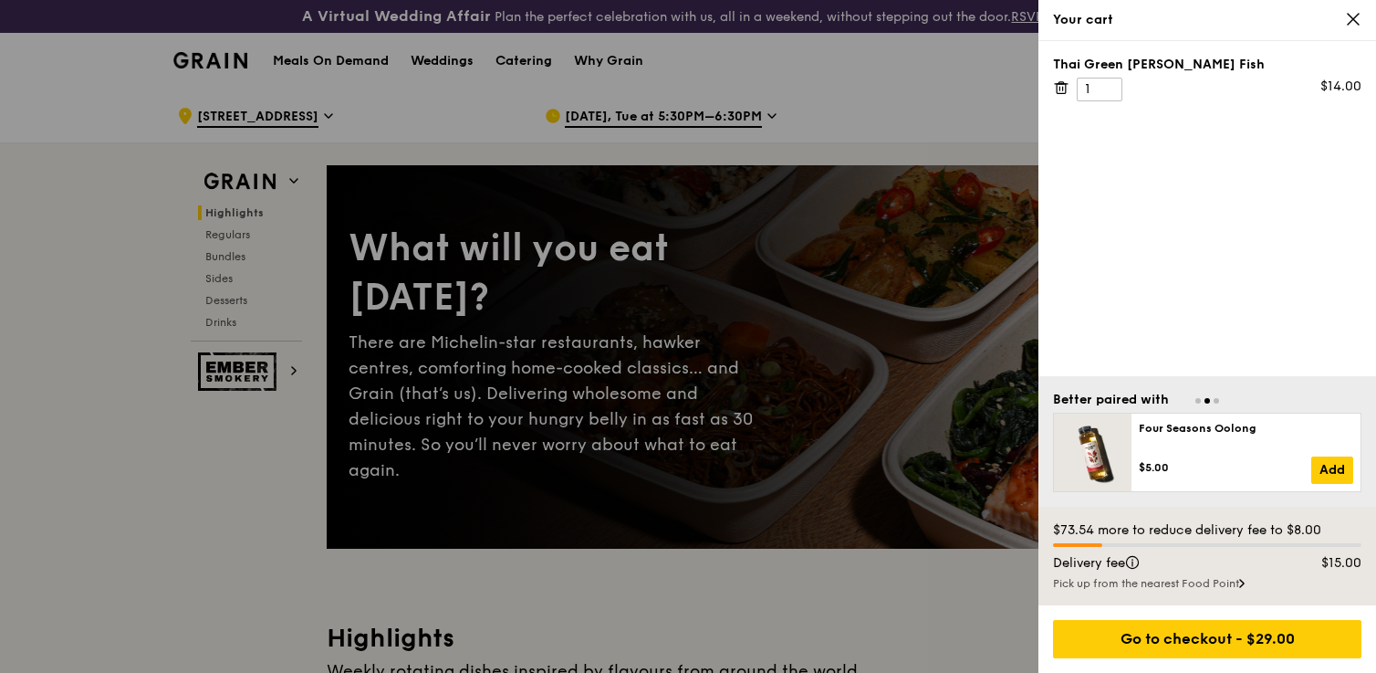
click at [1052, 84] on div "Thai Green Curry Fish 1 $14.00" at bounding box center [1208, 208] width 338 height 335
click at [1060, 85] on icon at bounding box center [1061, 87] width 16 height 16
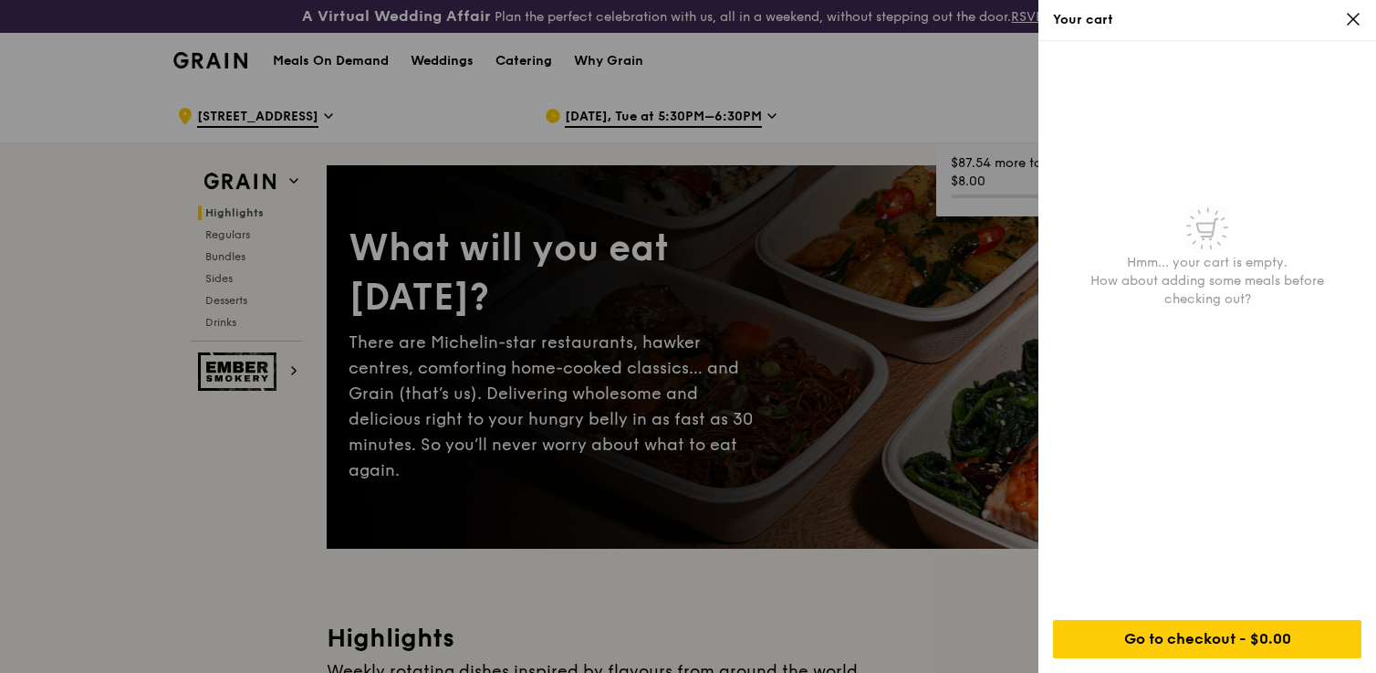
click at [1354, 15] on icon at bounding box center [1353, 19] width 16 height 16
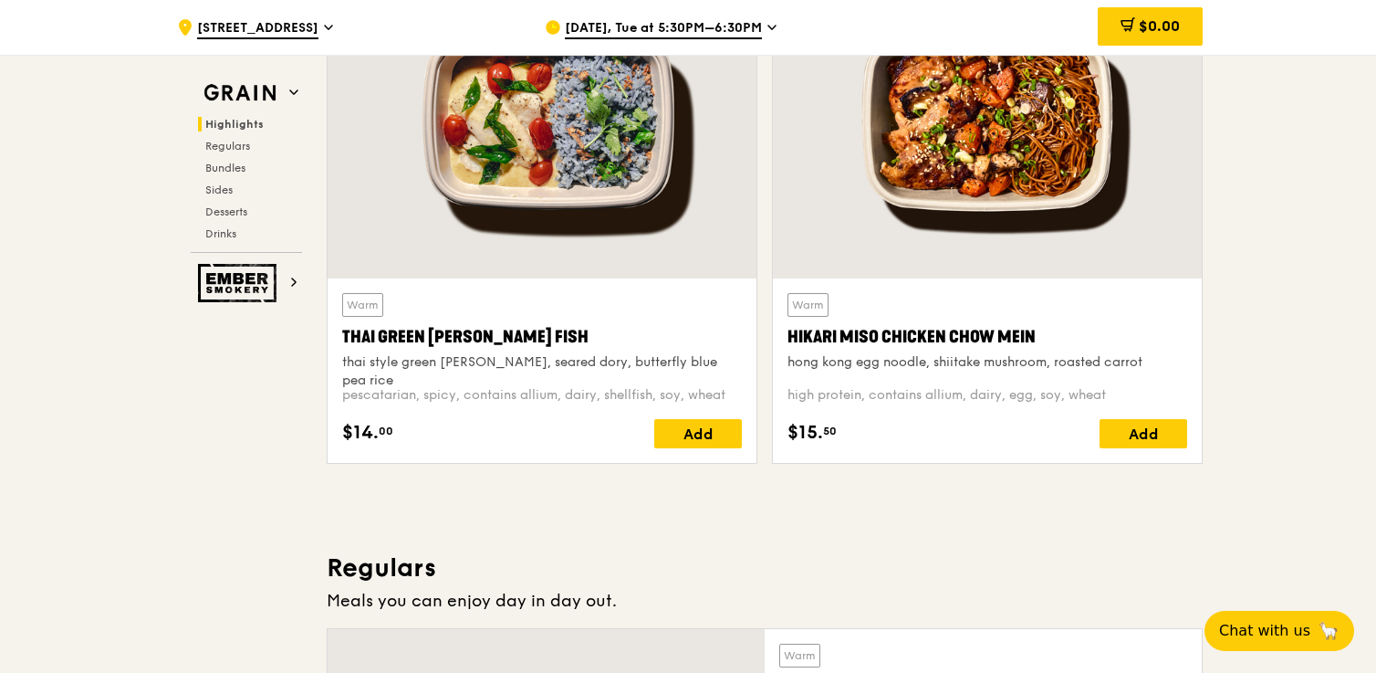
scroll to position [726, 0]
